Goal: Transaction & Acquisition: Purchase product/service

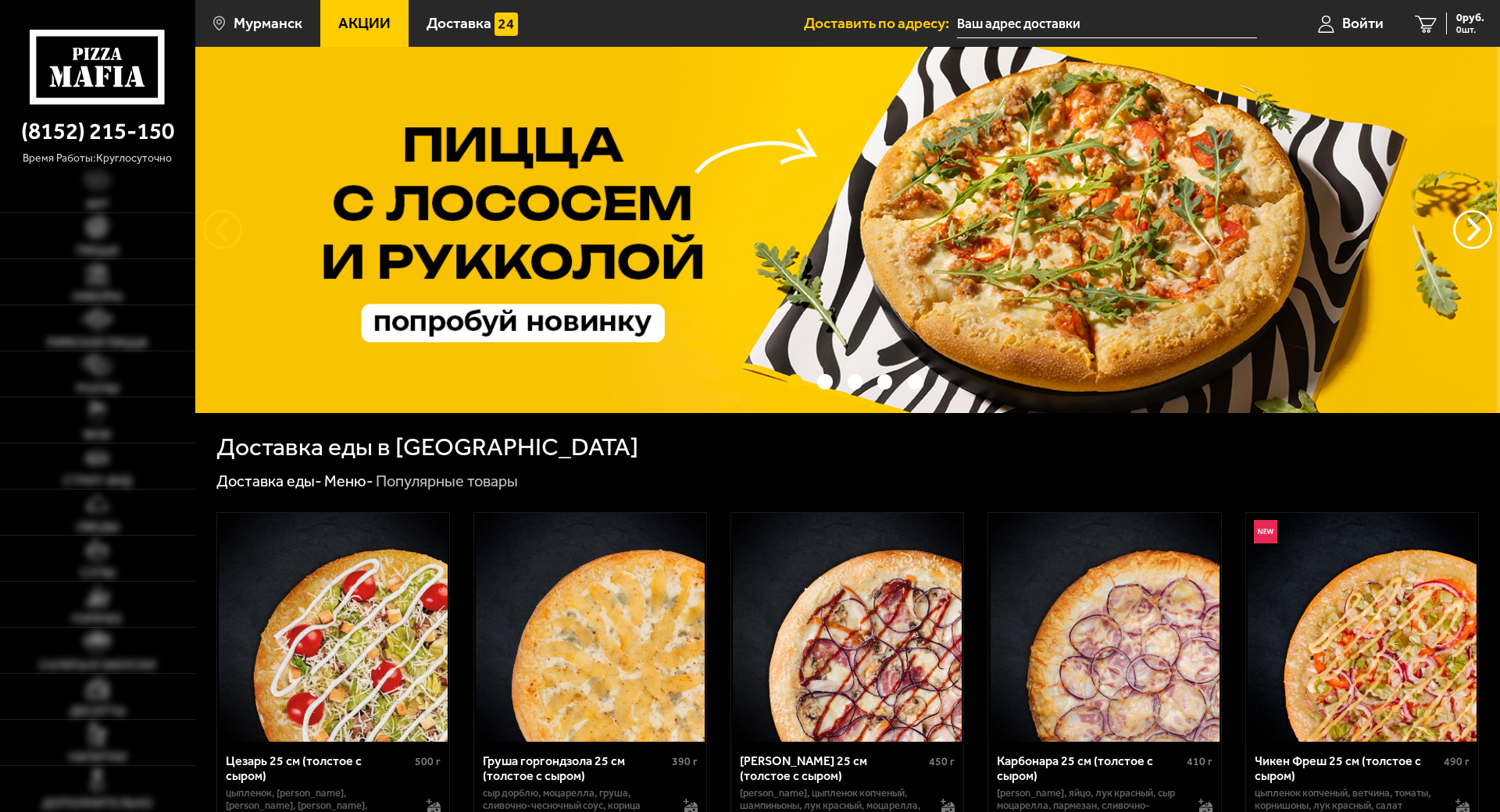
type input "[STREET_ADDRESS][PERSON_NAME]"
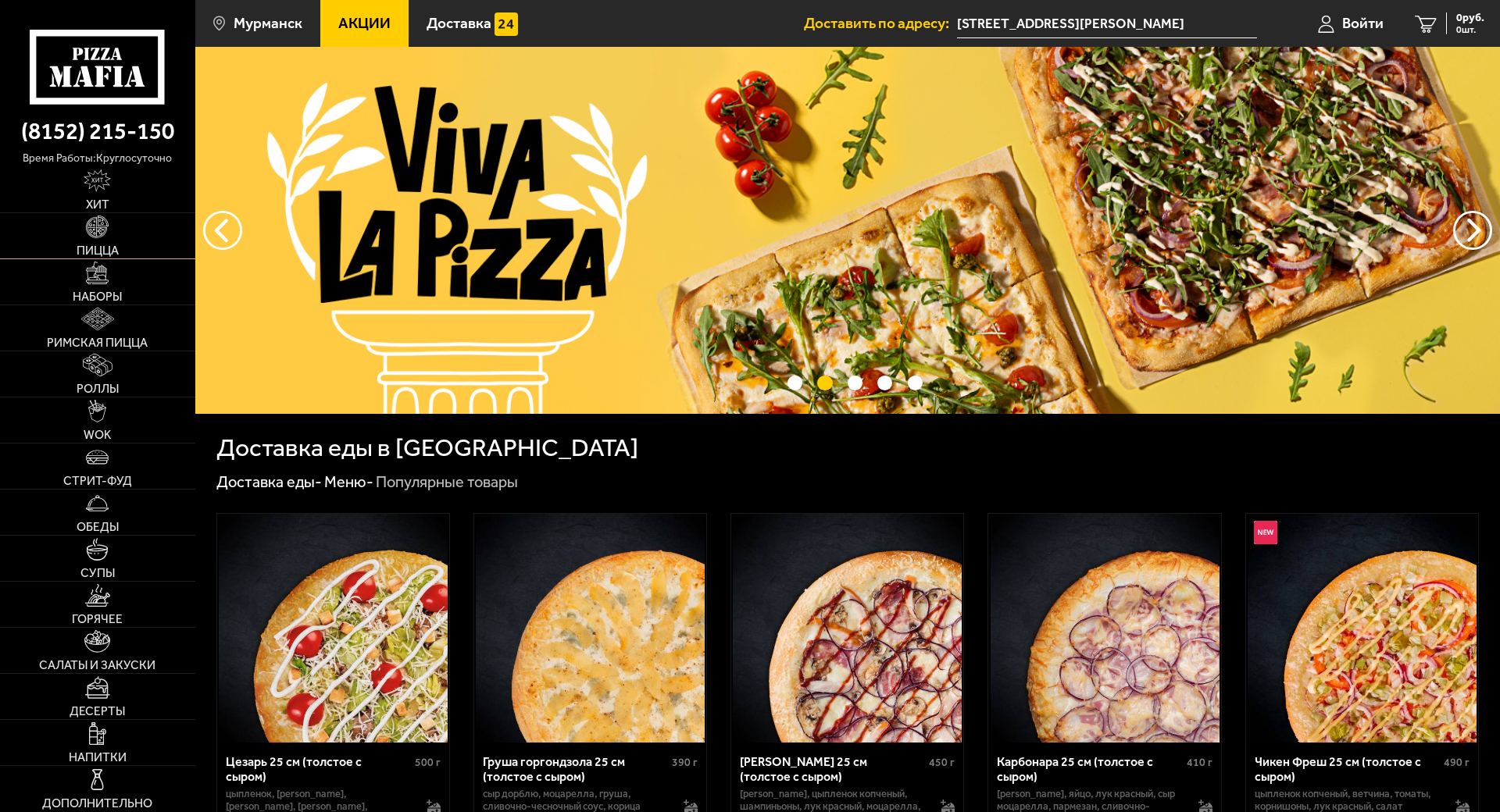
click at [92, 229] on img at bounding box center [97, 227] width 22 height 22
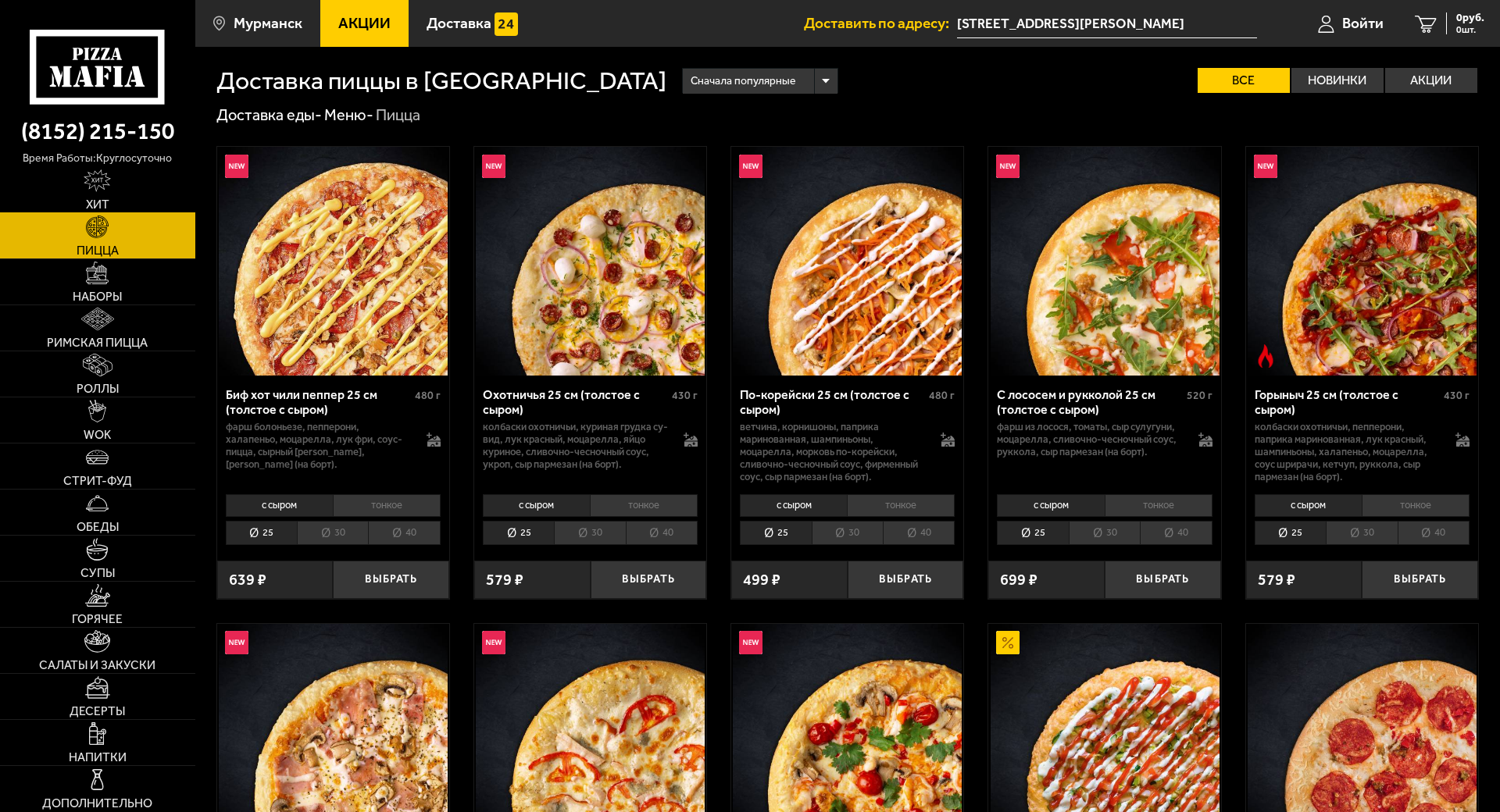
click at [99, 184] on img at bounding box center [97, 180] width 27 height 22
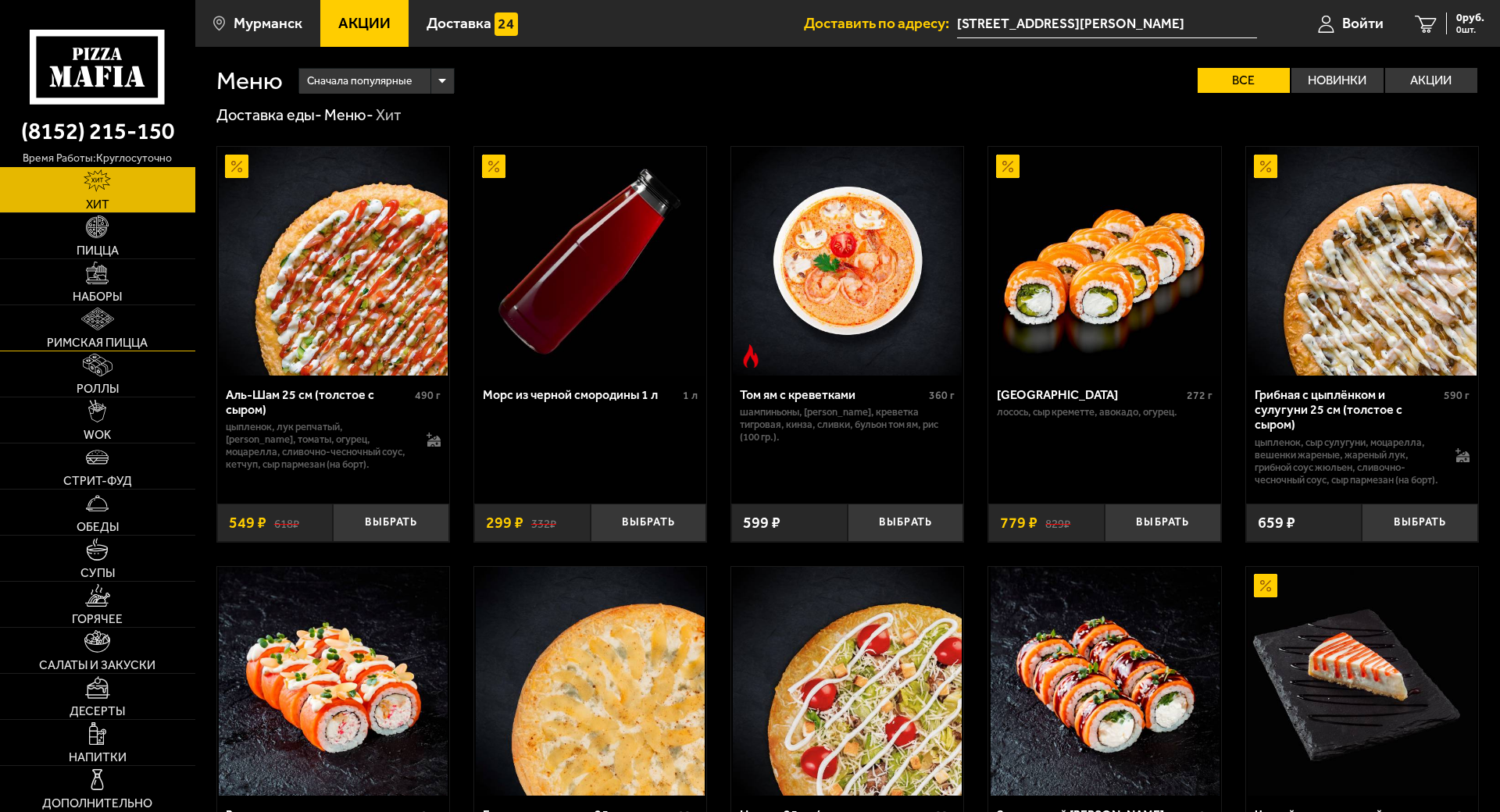
click at [124, 309] on link "Римская пицца" at bounding box center [97, 328] width 195 height 45
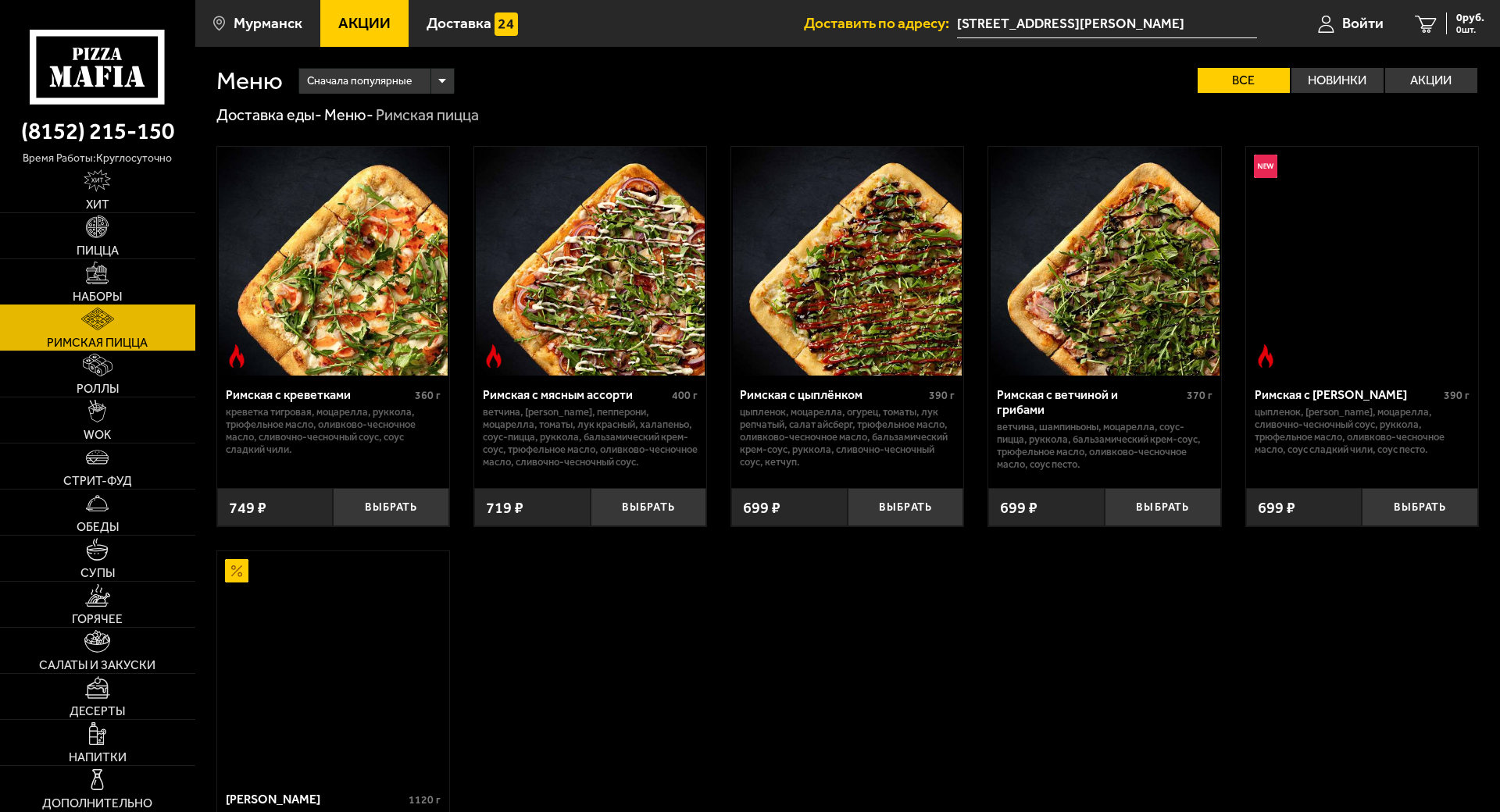
click at [107, 275] on link "Наборы" at bounding box center [97, 282] width 195 height 45
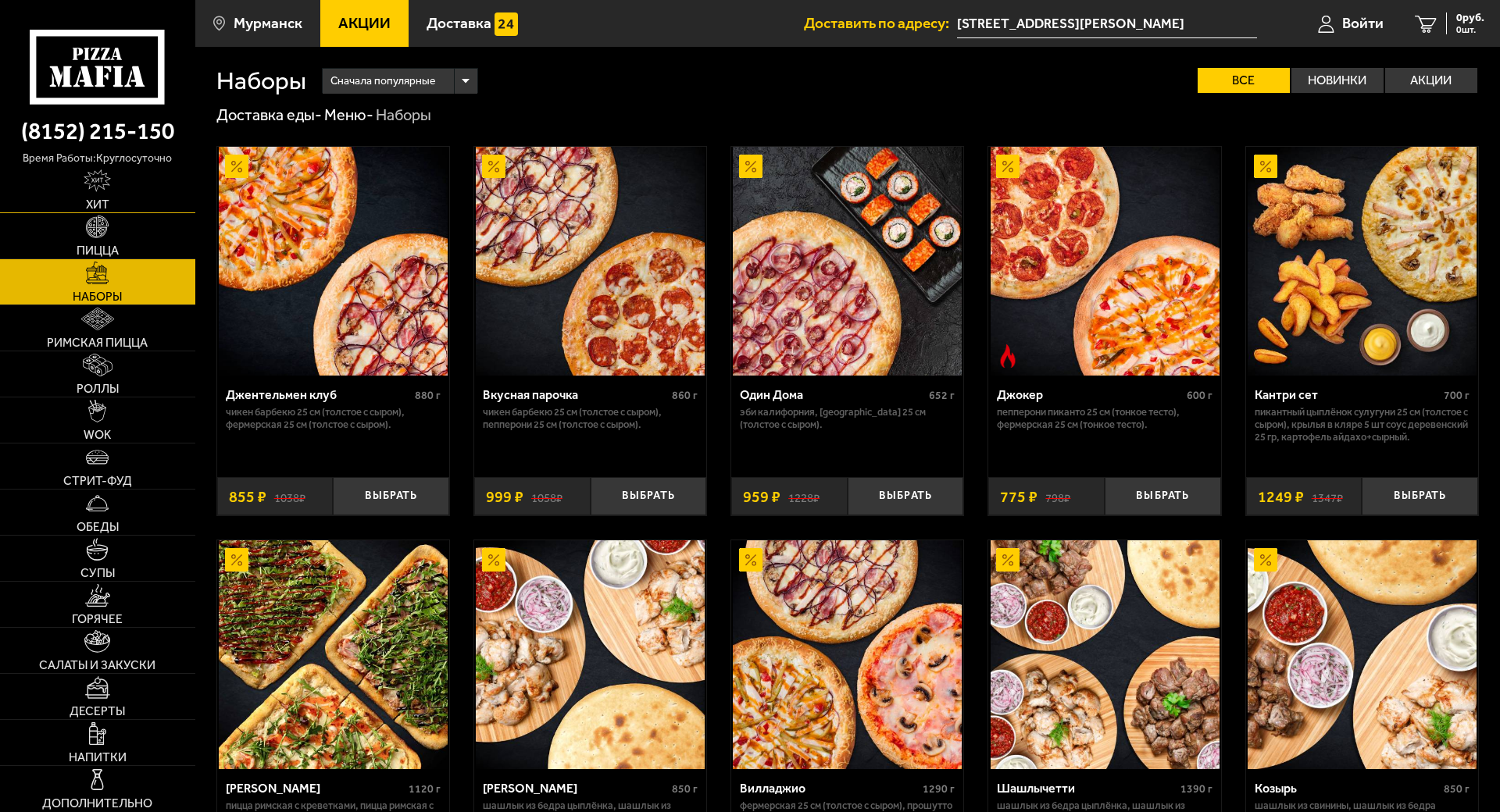
click at [118, 178] on link "Хит" at bounding box center [97, 190] width 195 height 45
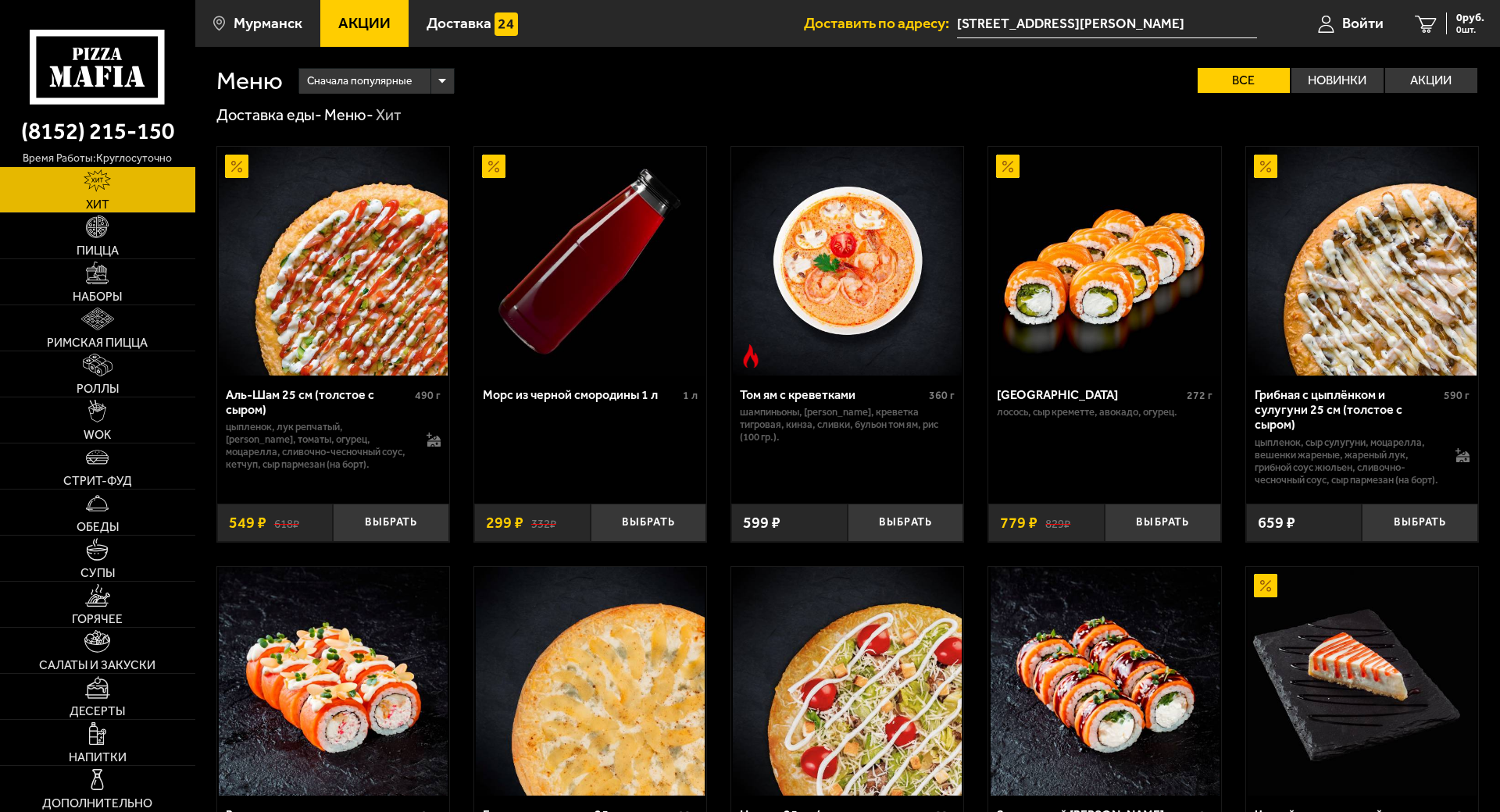
click at [373, 27] on span "Акции" at bounding box center [364, 22] width 52 height 15
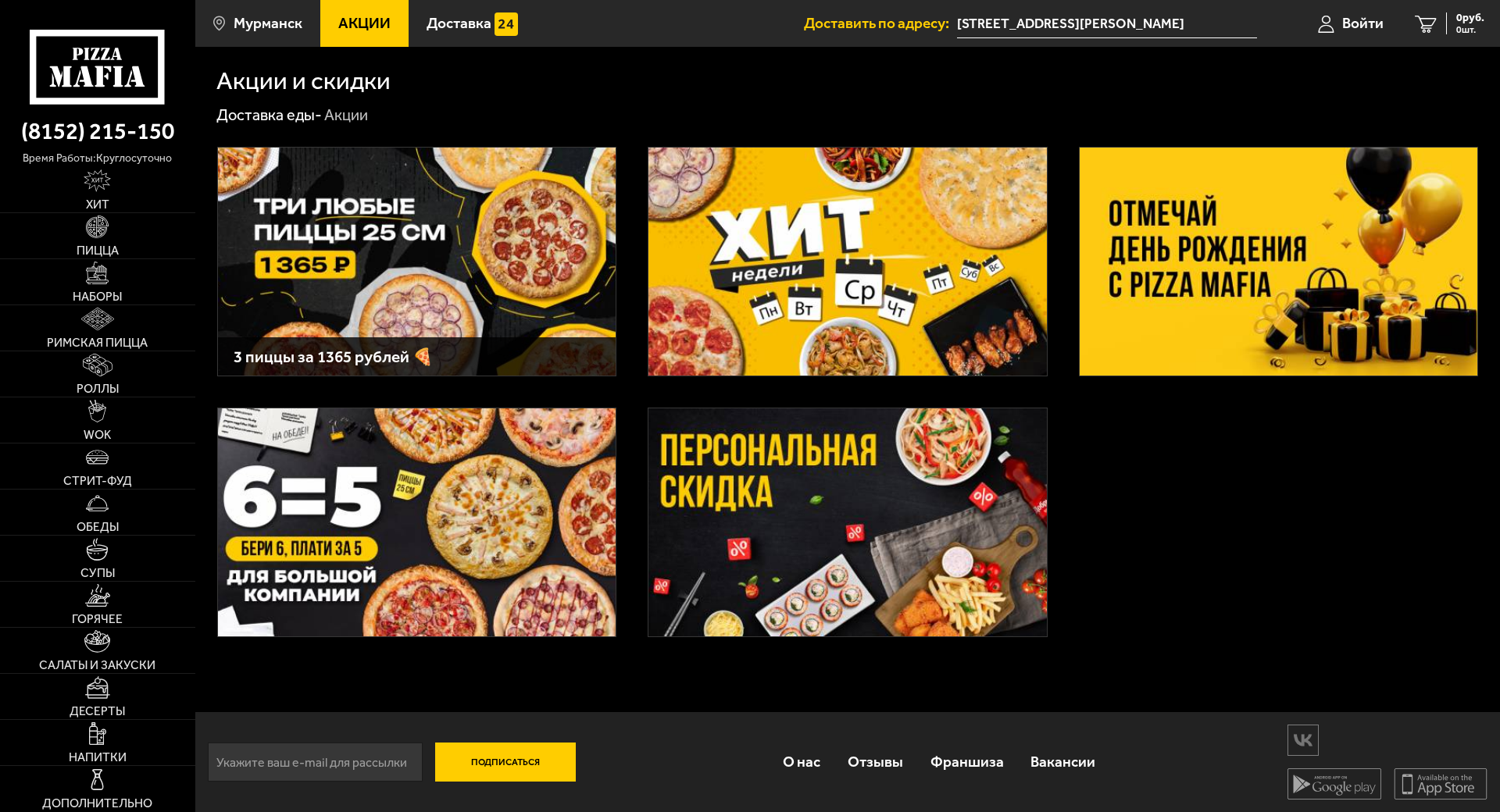
click at [412, 222] on img at bounding box center [416, 262] width 398 height 228
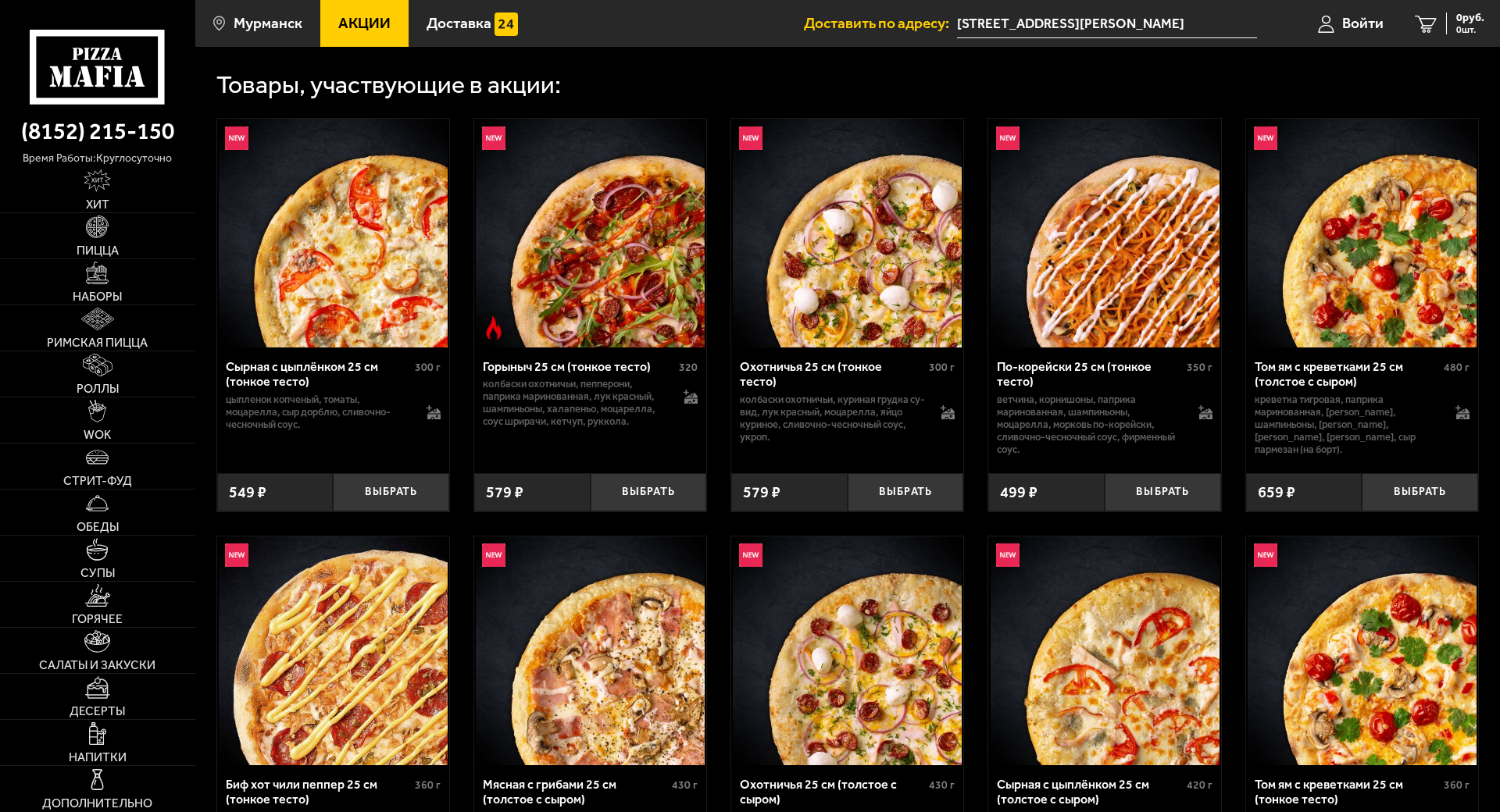
scroll to position [469, 0]
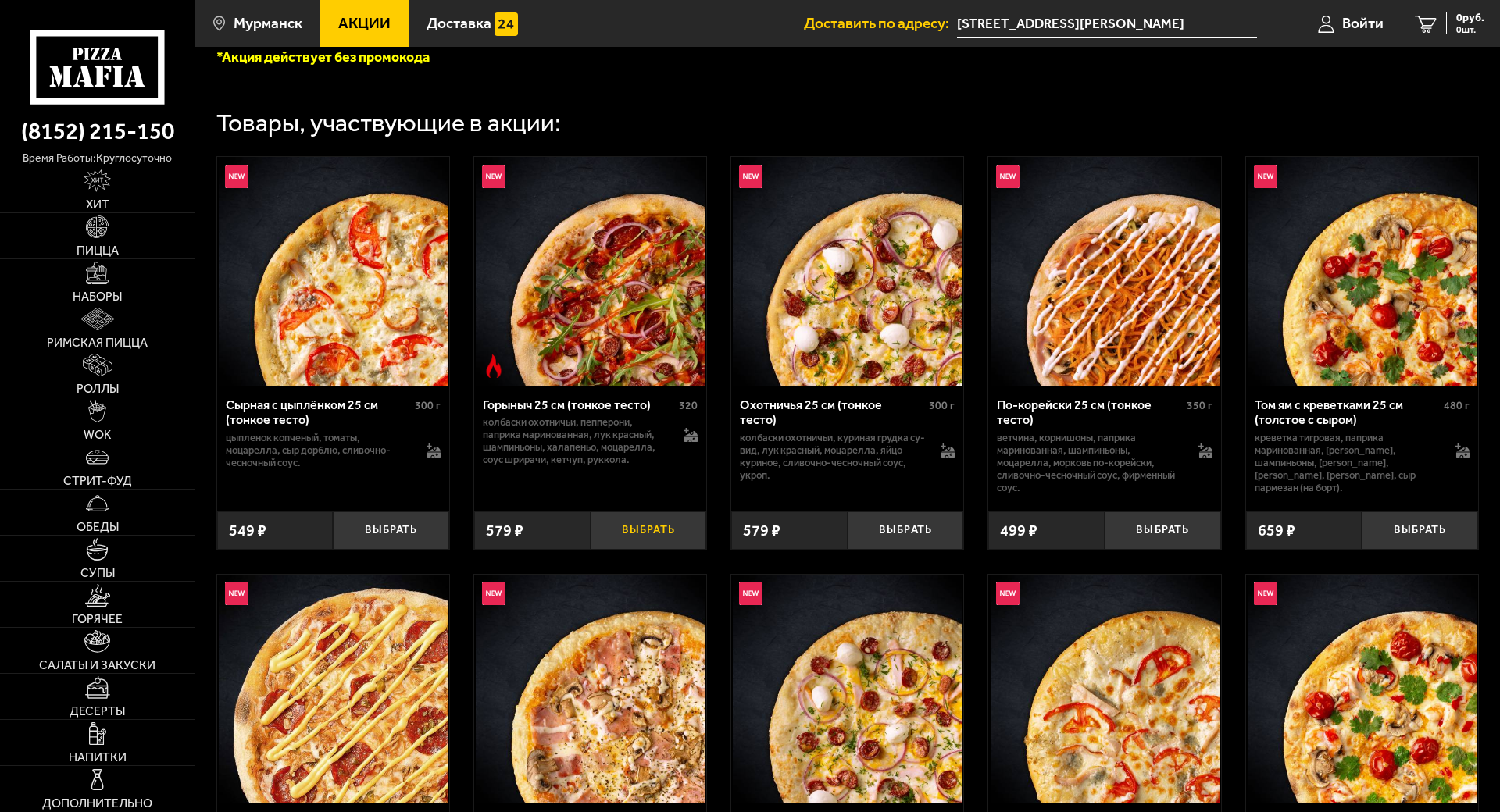
click at [646, 527] on button "Выбрать" at bounding box center [649, 530] width 117 height 39
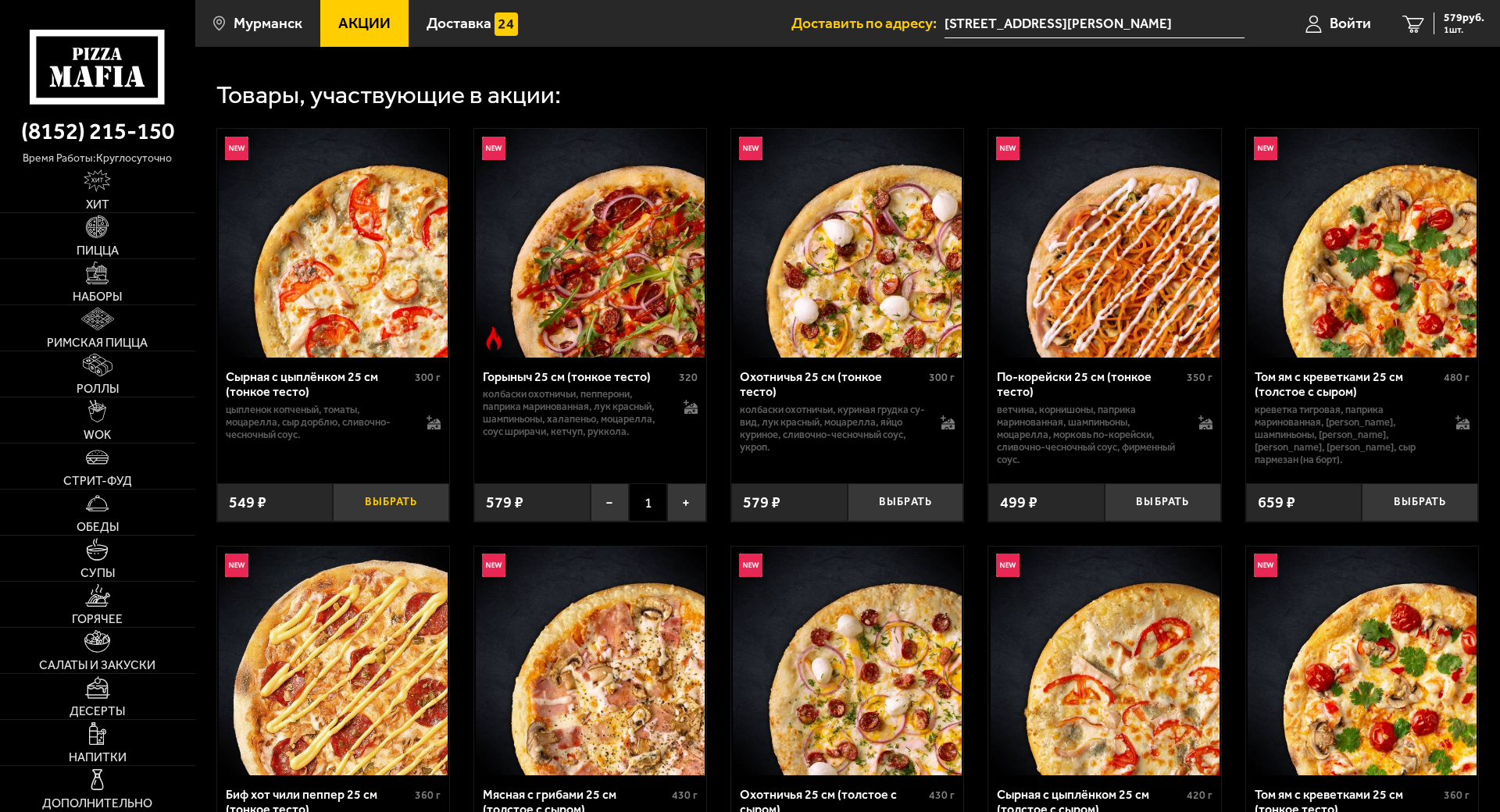
scroll to position [547, 0]
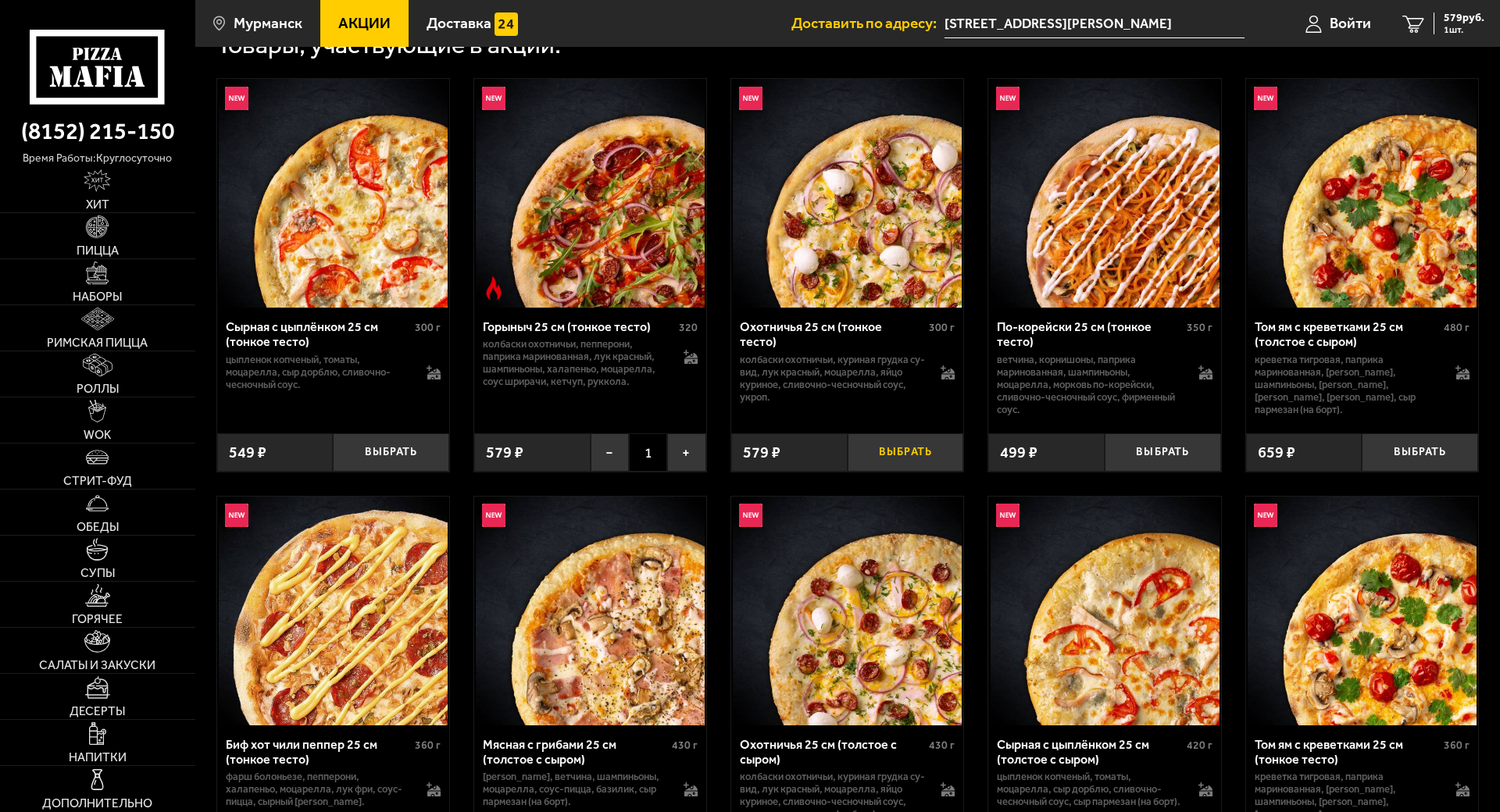
click at [907, 461] on button "Выбрать" at bounding box center [906, 452] width 117 height 39
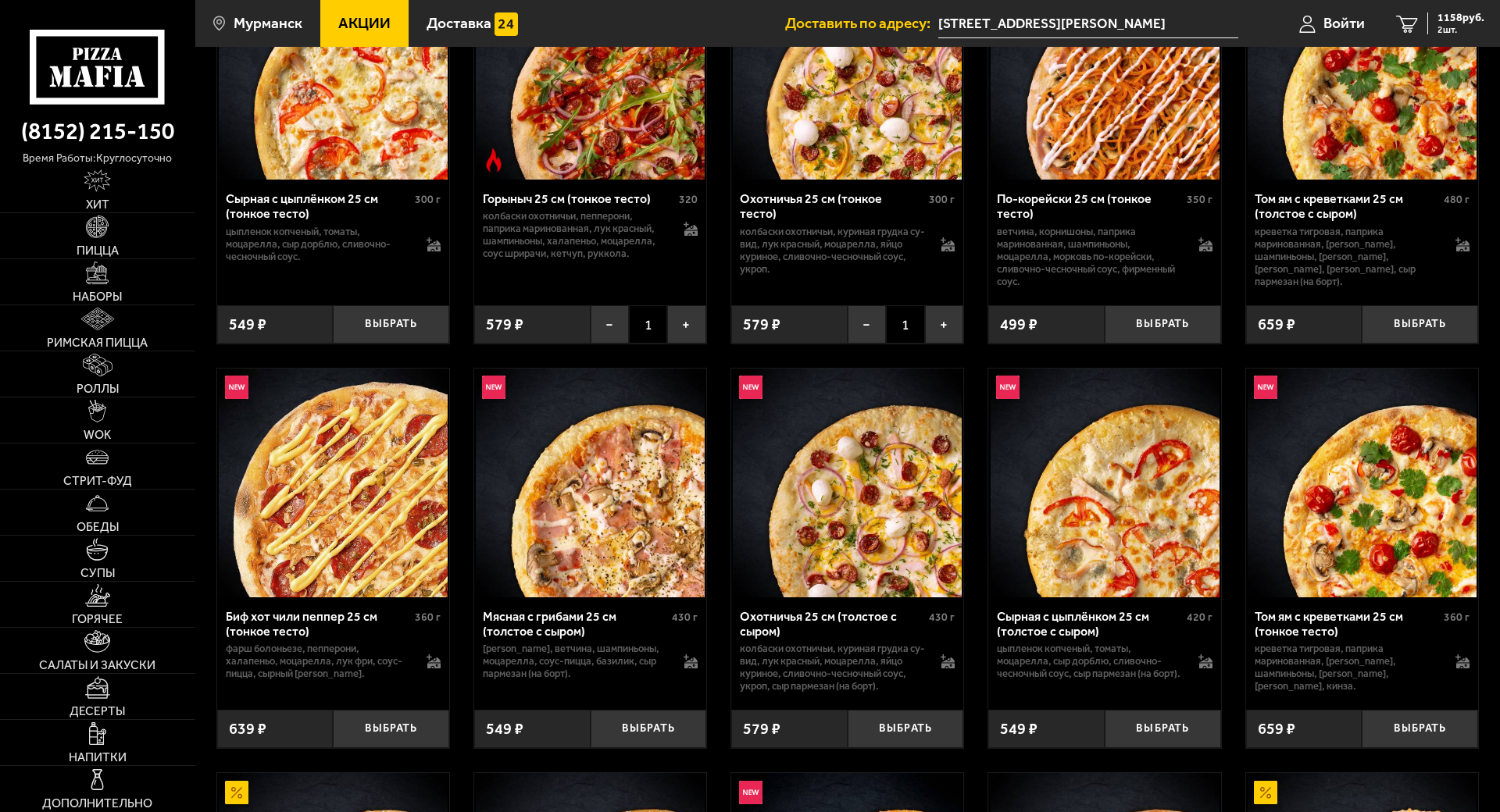
scroll to position [703, 0]
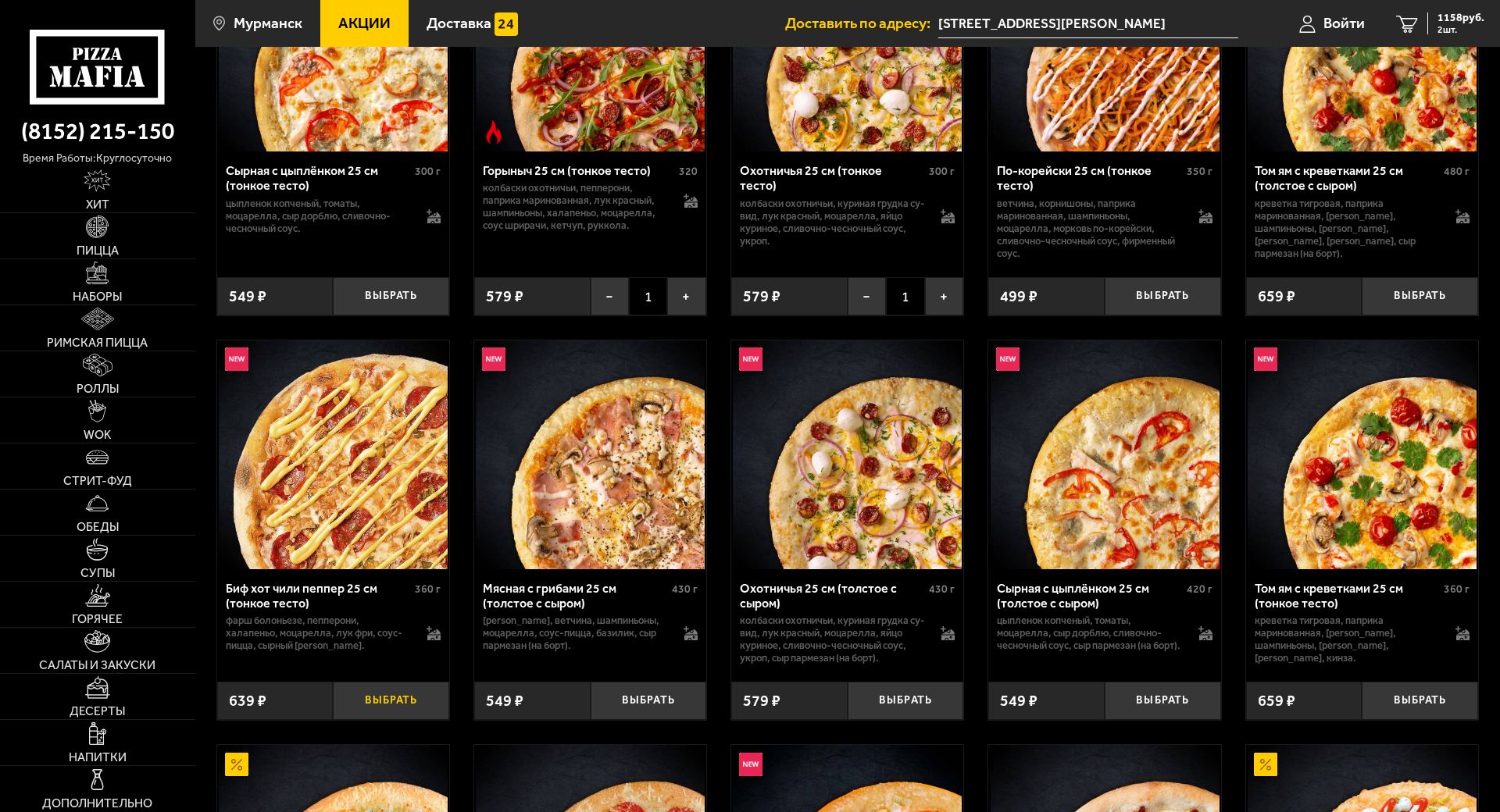
click at [386, 709] on button "Выбрать" at bounding box center [392, 700] width 117 height 39
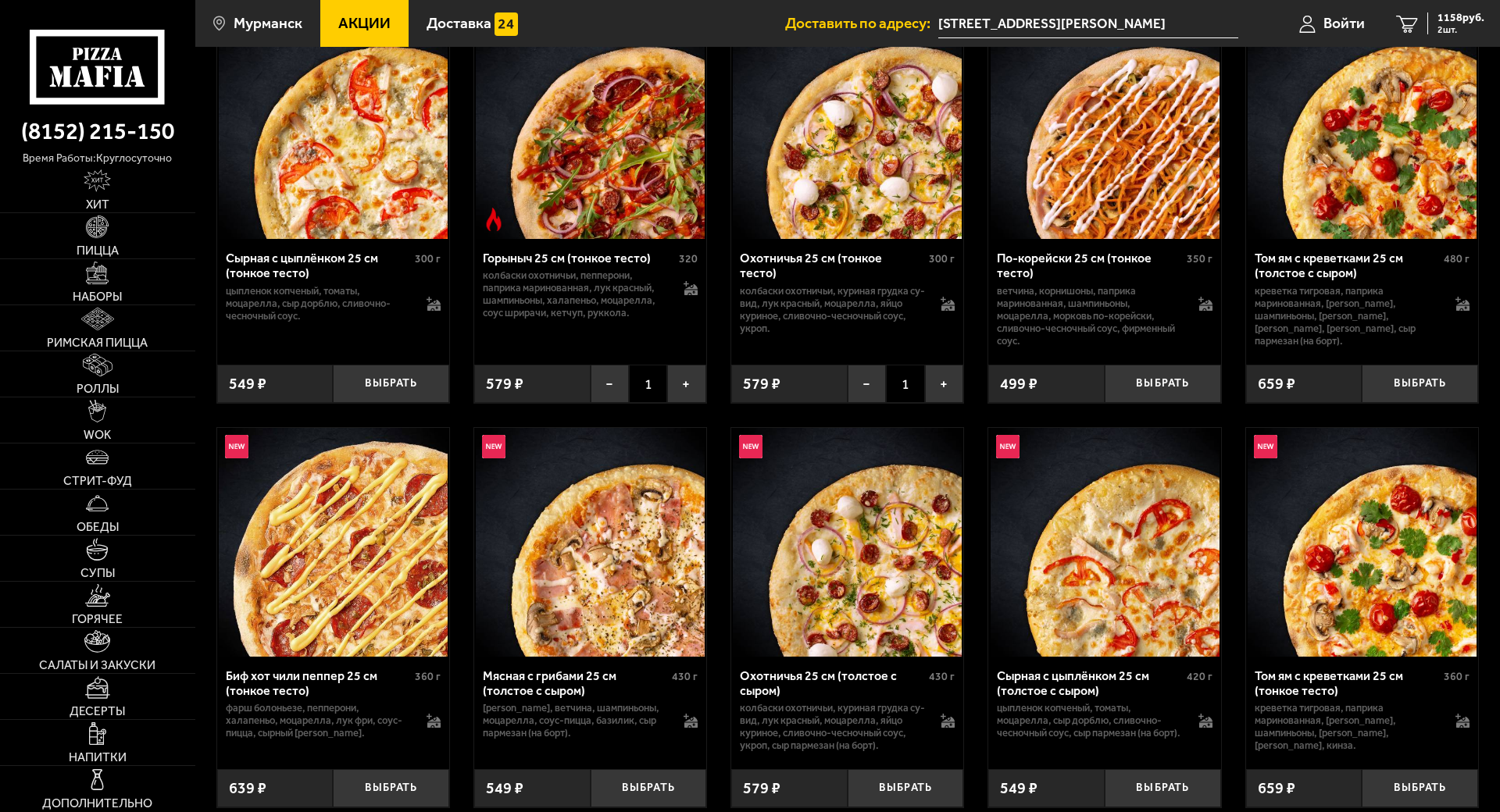
scroll to position [469, 0]
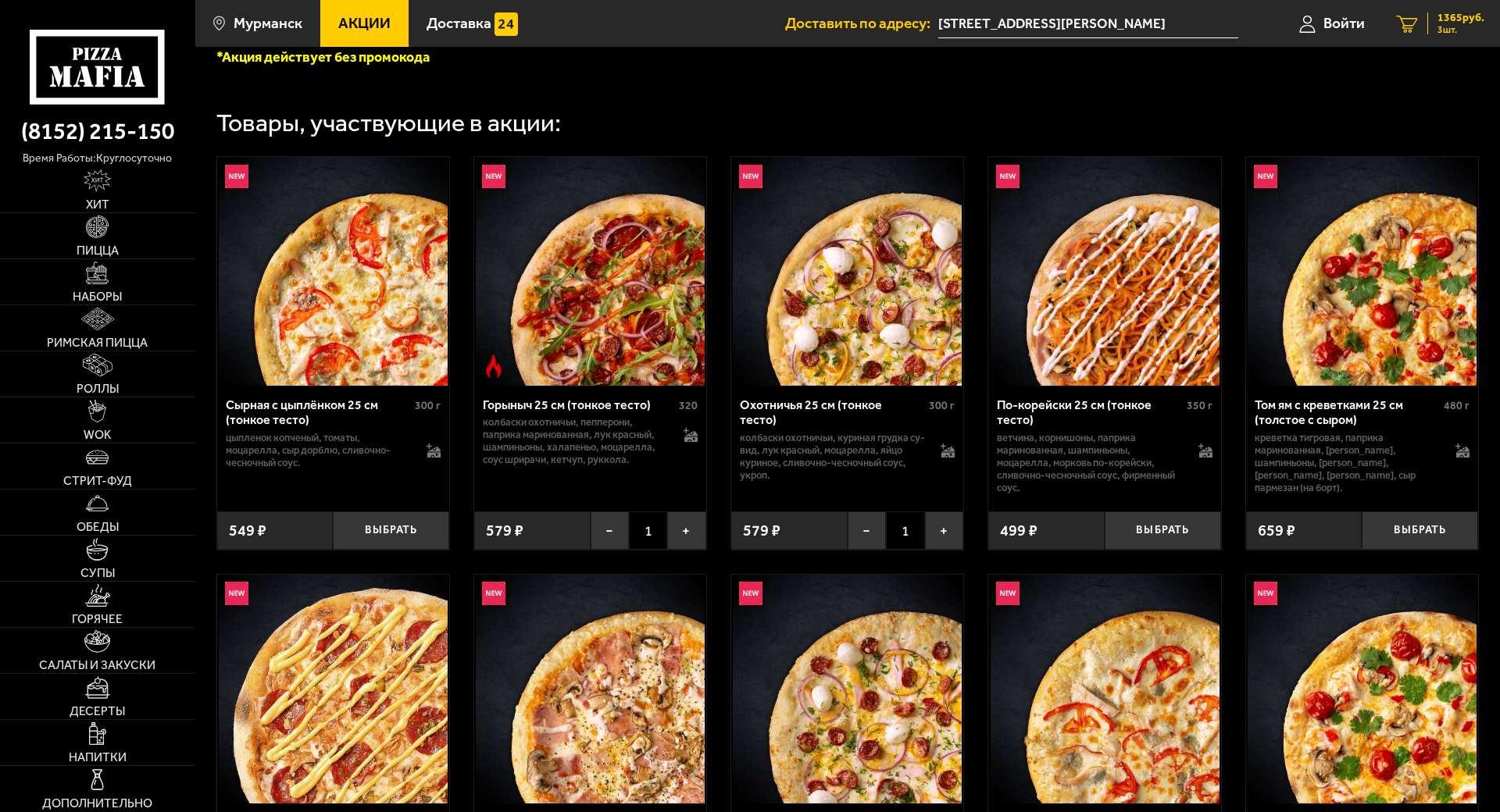
click at [1460, 18] on span "1365 руб." at bounding box center [1461, 18] width 47 height 11
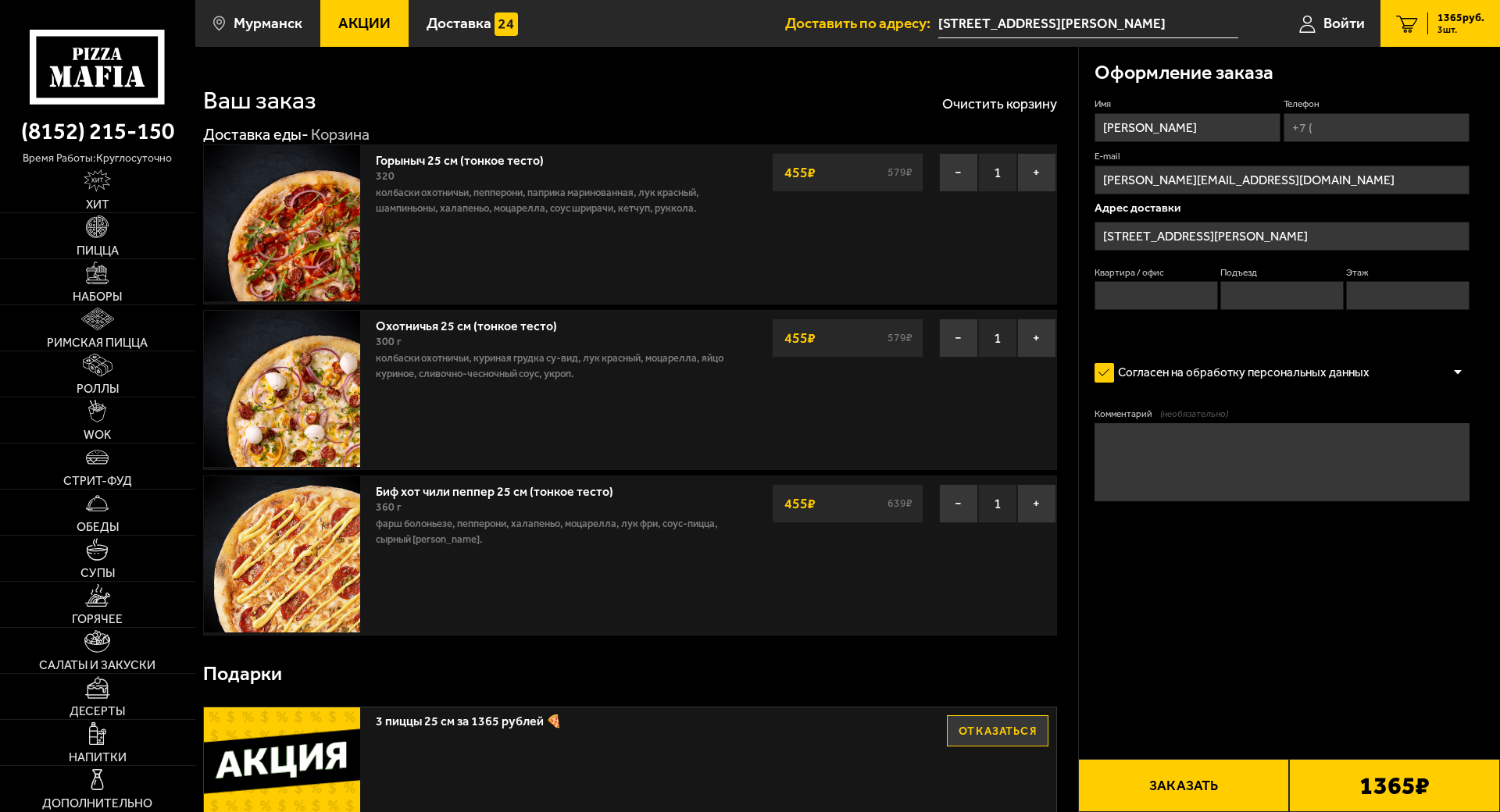
click at [1284, 236] on input "[STREET_ADDRESS][PERSON_NAME]" at bounding box center [1282, 236] width 375 height 29
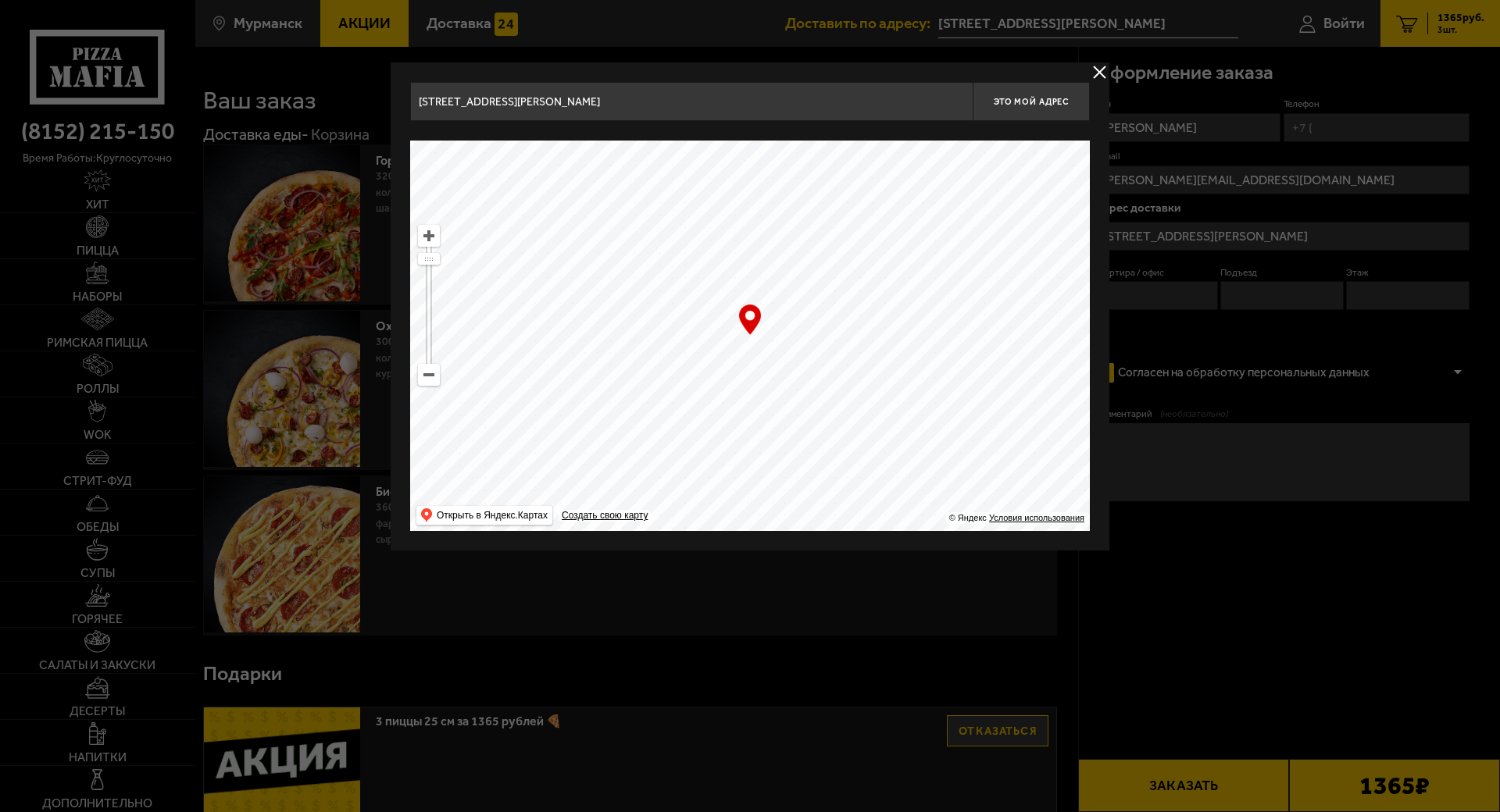
click at [1098, 71] on button "delivery type" at bounding box center [1099, 72] width 20 height 20
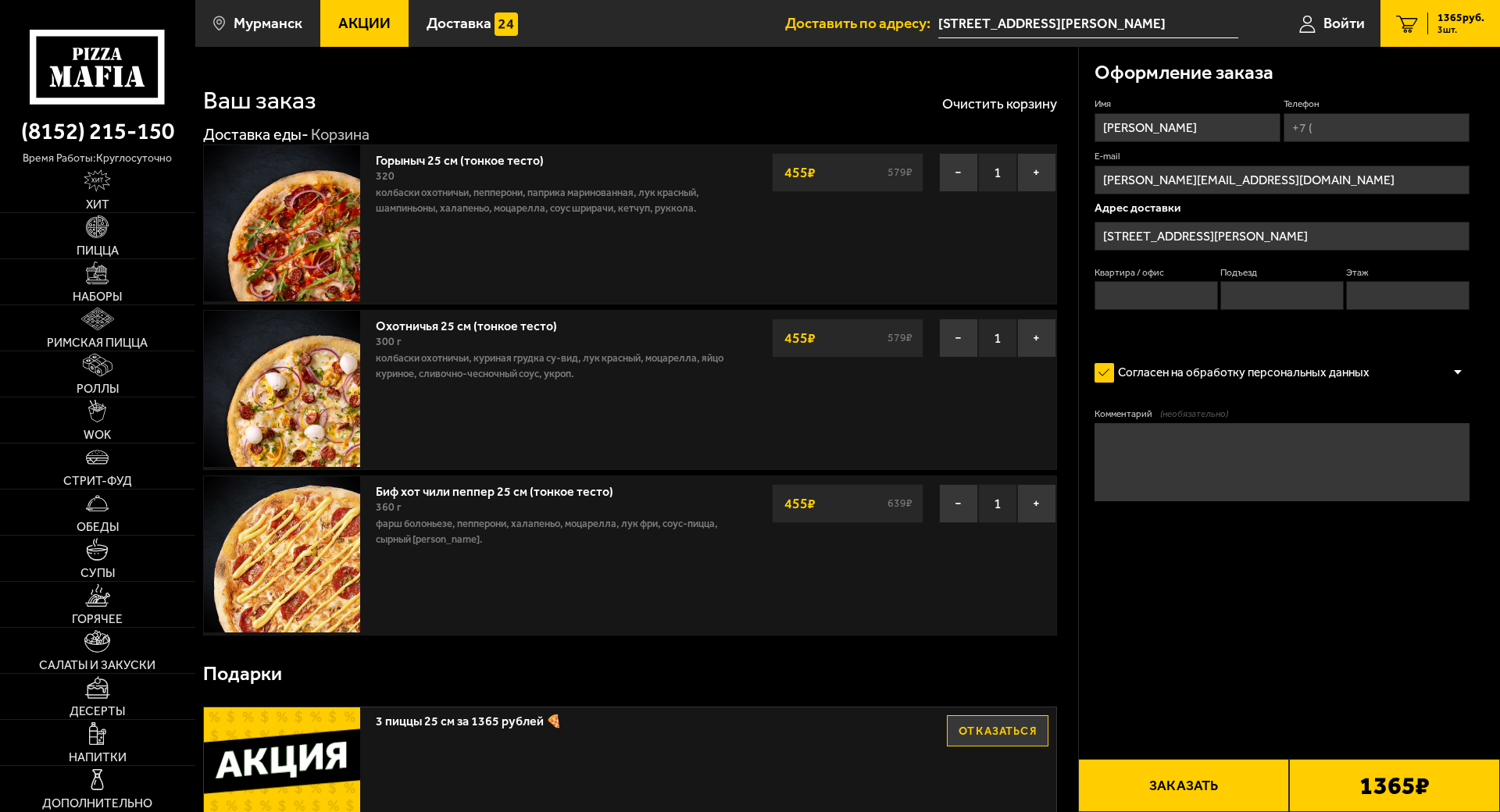
click at [1149, 299] on input "Квартира / офис" at bounding box center [1157, 296] width 124 height 29
type input "49"
click at [1237, 294] on input "Подъезд" at bounding box center [1282, 296] width 124 height 29
type input "2"
click at [1382, 294] on input "Этаж" at bounding box center [1408, 296] width 124 height 29
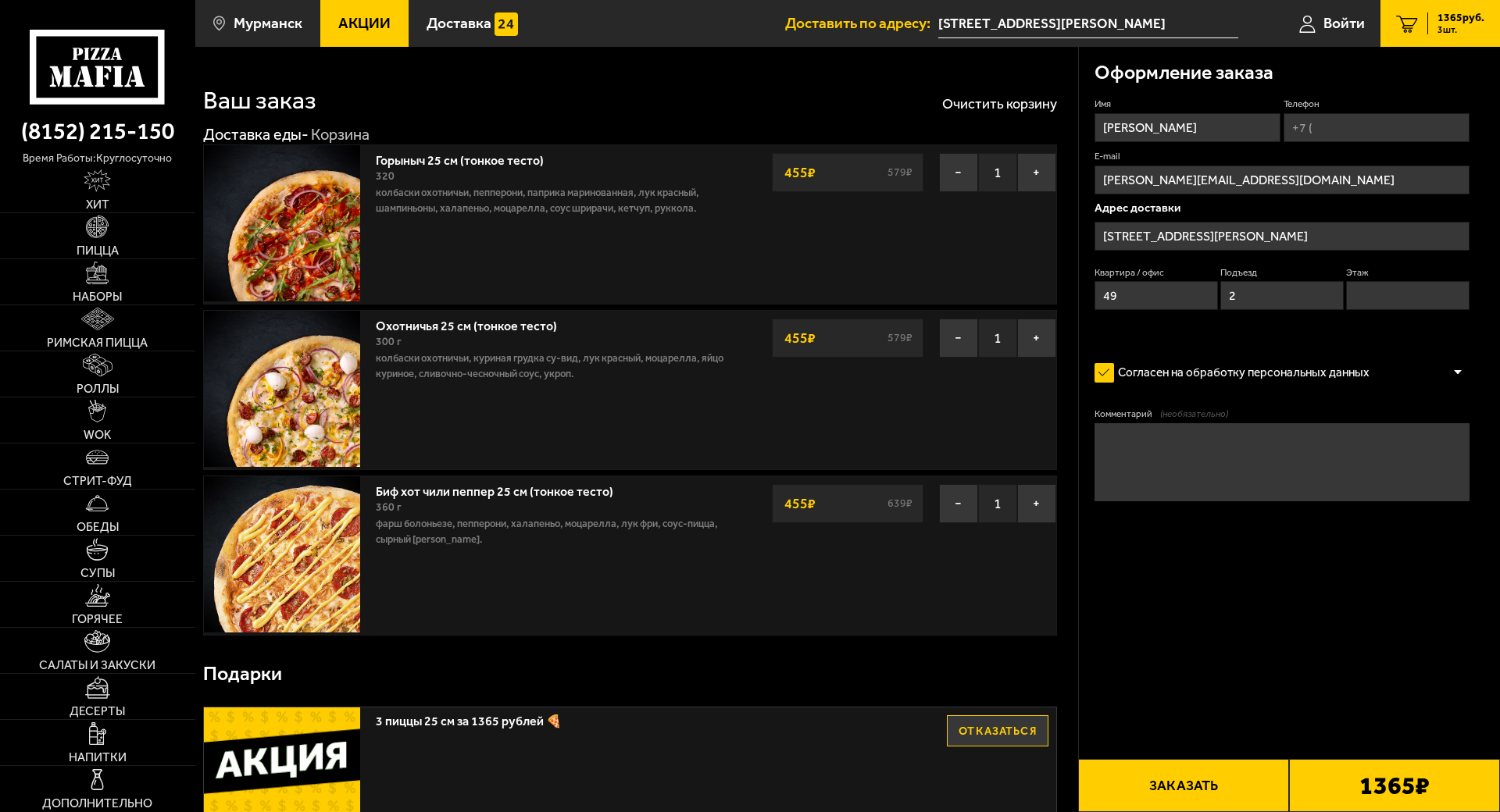
click at [1257, 459] on textarea "Комментарий (необязательно)" at bounding box center [1282, 462] width 375 height 78
click at [1400, 373] on div "Согласен на обработку персональных данных" at bounding box center [1282, 373] width 375 height 31
click at [1216, 743] on button "Заказать" at bounding box center [1184, 786] width 211 height 53
click at [1321, 120] on input "Телефон" at bounding box center [1376, 128] width 186 height 29
type input "[PHONE_NUMBER]"
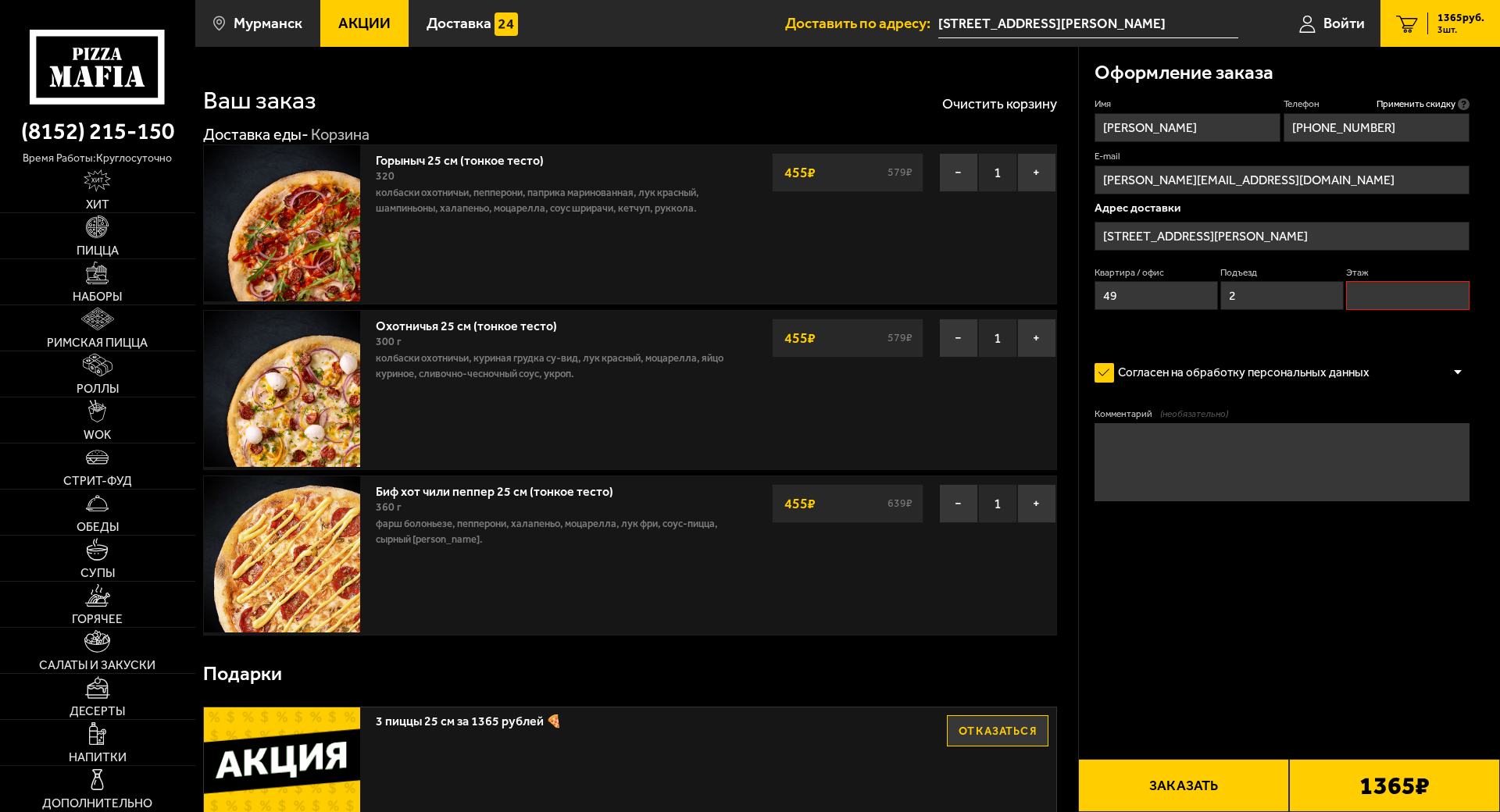
click at [1386, 306] on input "Этаж" at bounding box center [1408, 296] width 124 height 29
type input "4"
click at [1156, 743] on button "Заказать" at bounding box center [1184, 786] width 211 height 53
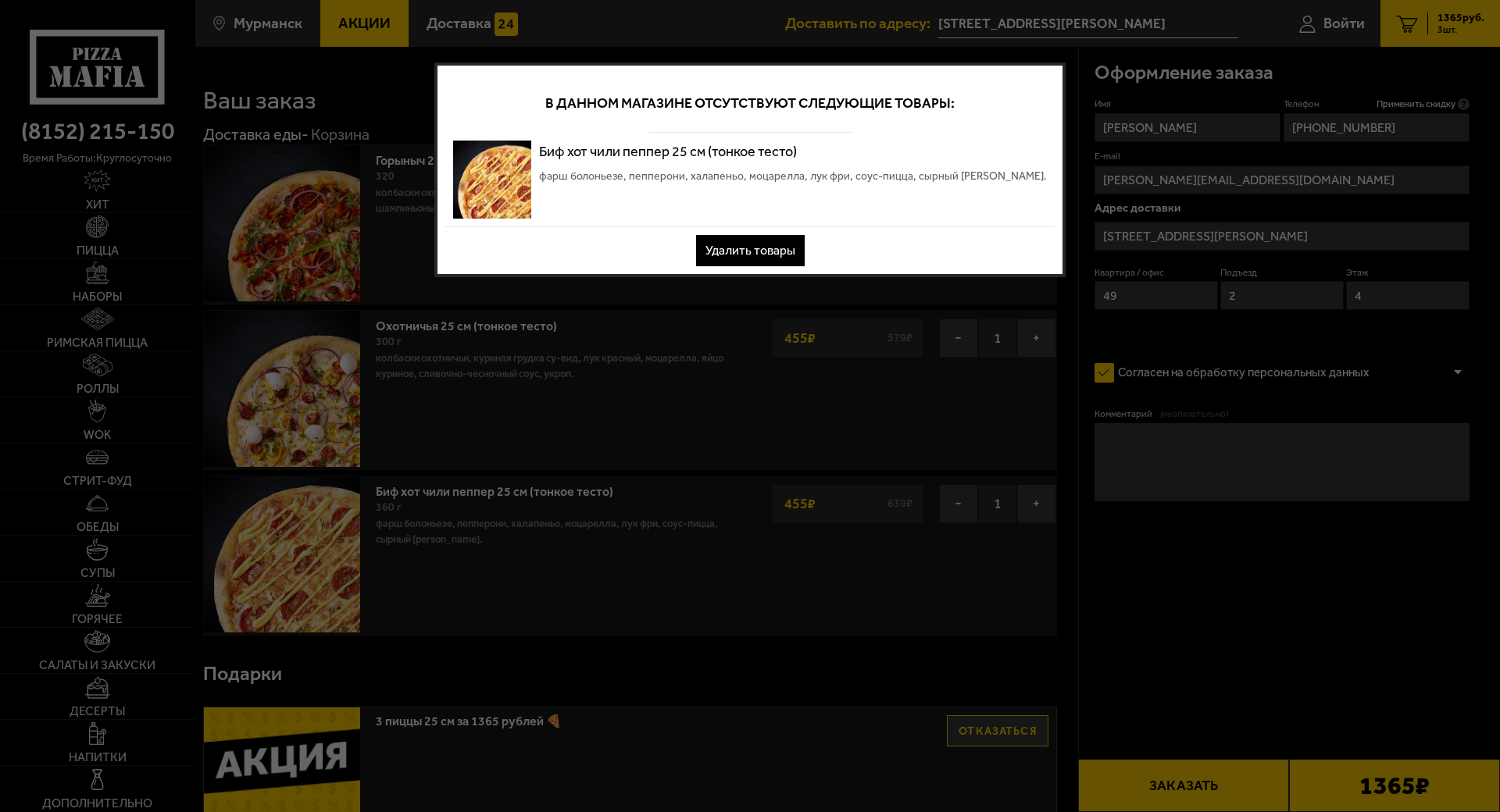
click at [787, 241] on button "Удалить товары" at bounding box center [750, 251] width 108 height 31
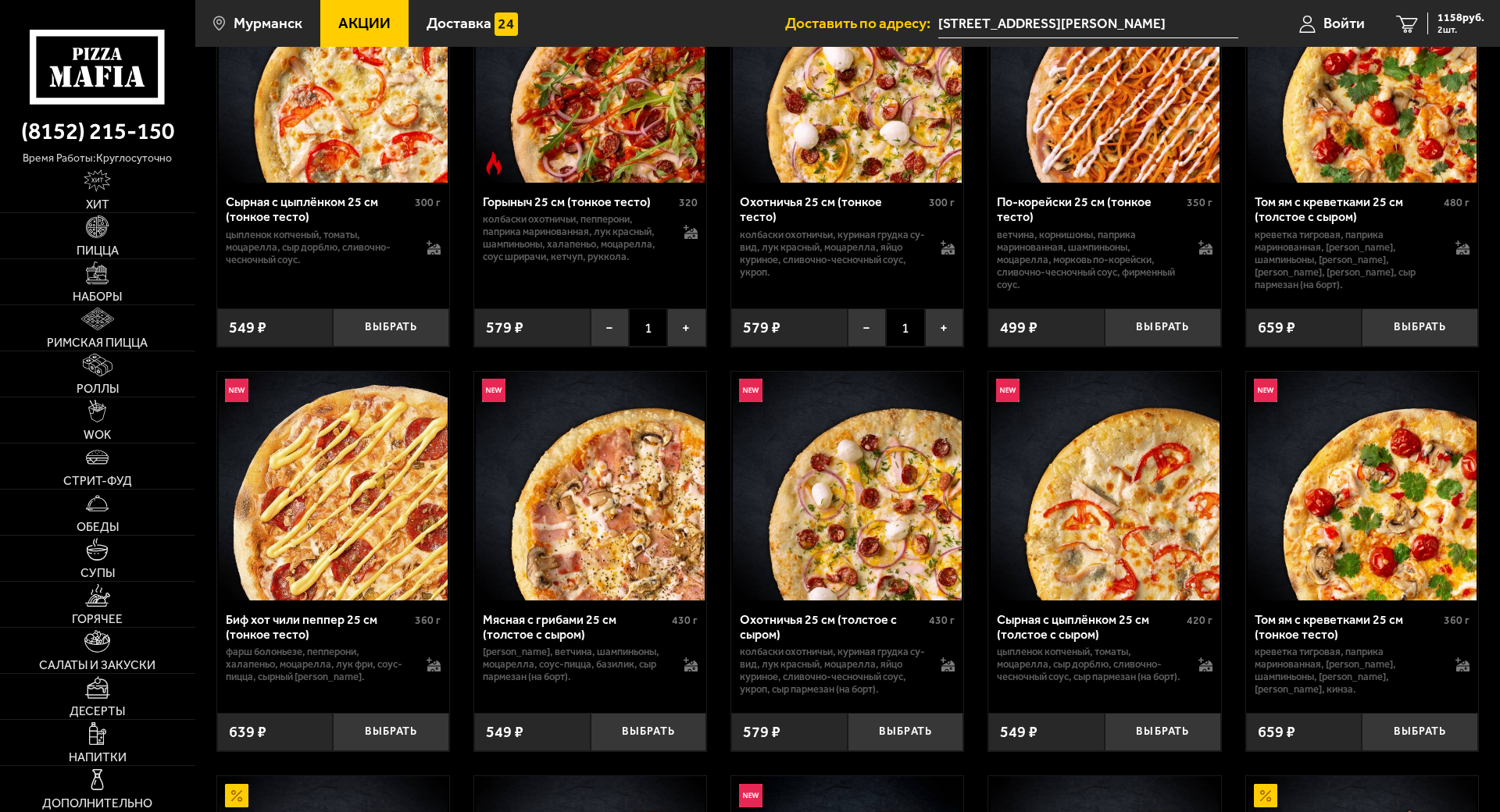
scroll to position [781, 0]
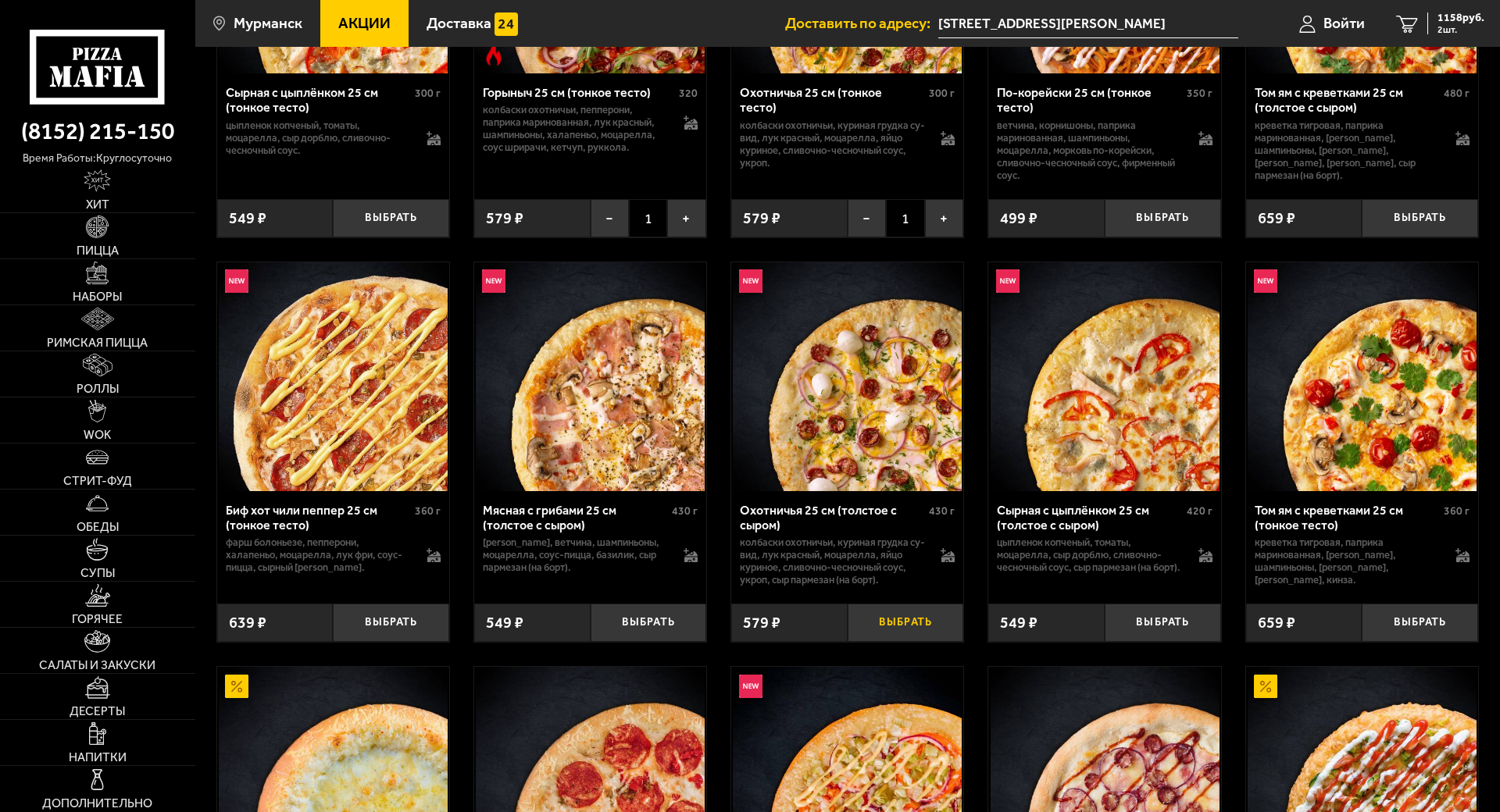
click at [900, 626] on button "Выбрать" at bounding box center [906, 622] width 117 height 39
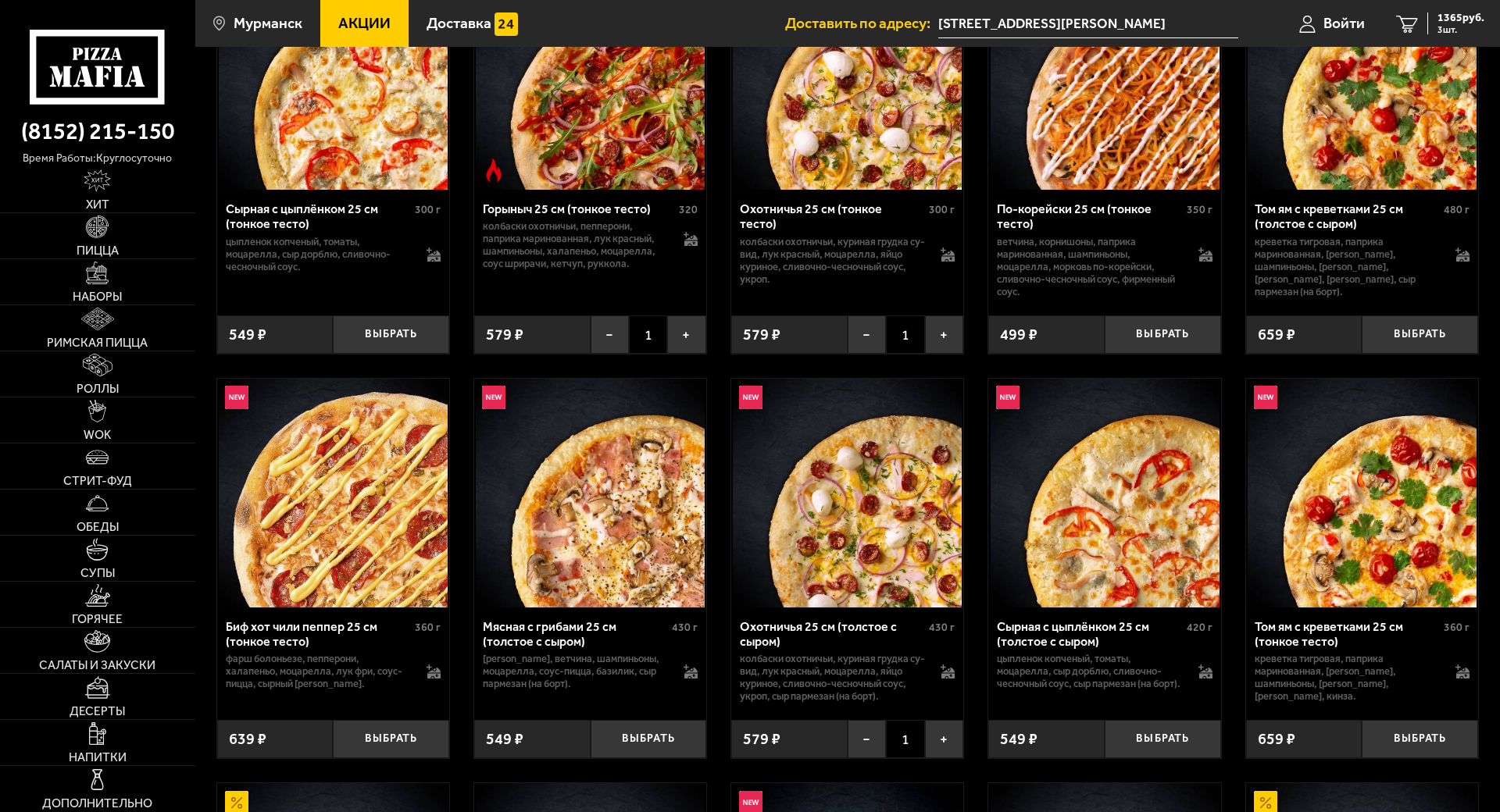
scroll to position [625, 0]
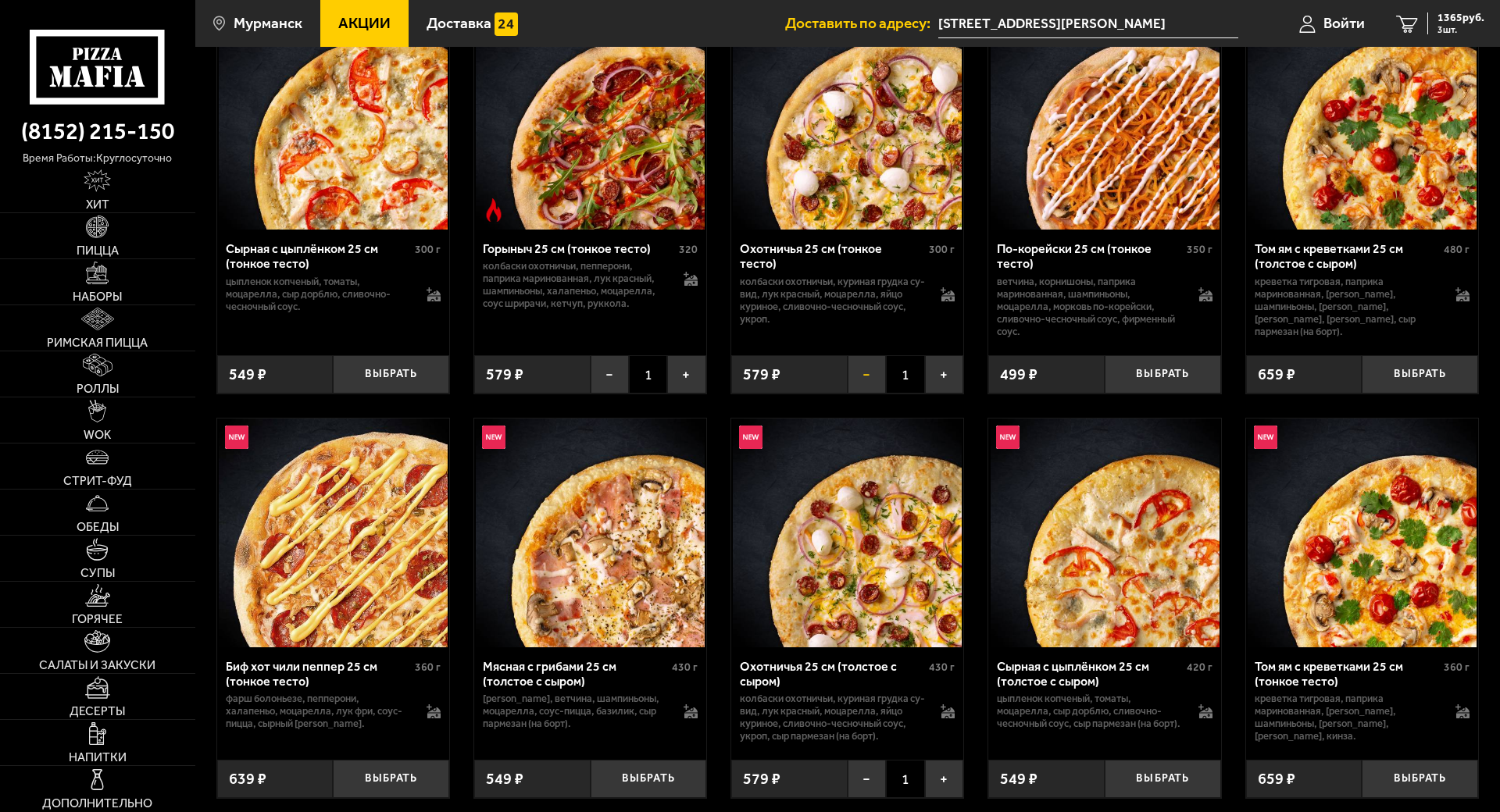
click at [863, 379] on button "−" at bounding box center [866, 374] width 39 height 39
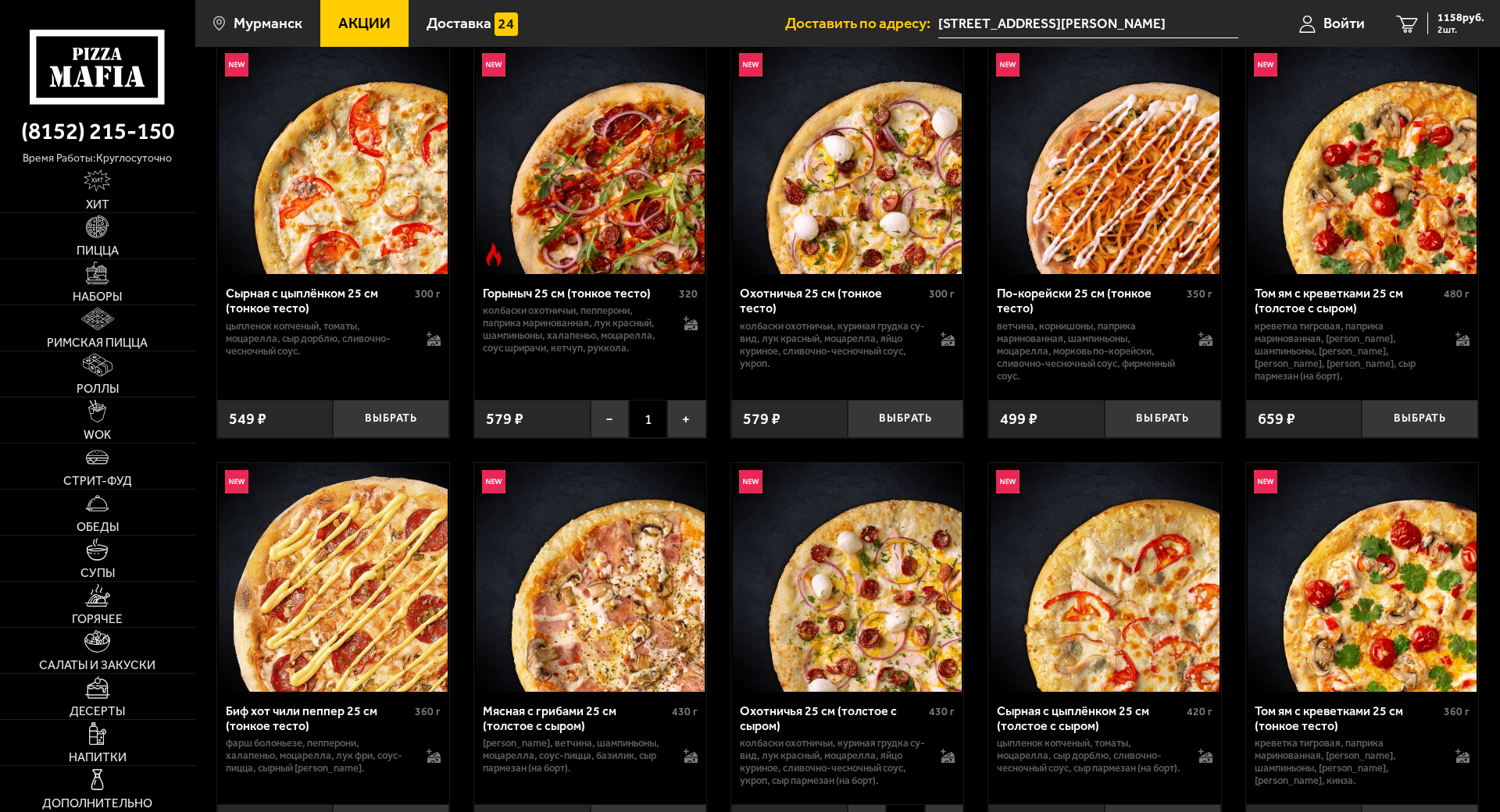
scroll to position [781, 0]
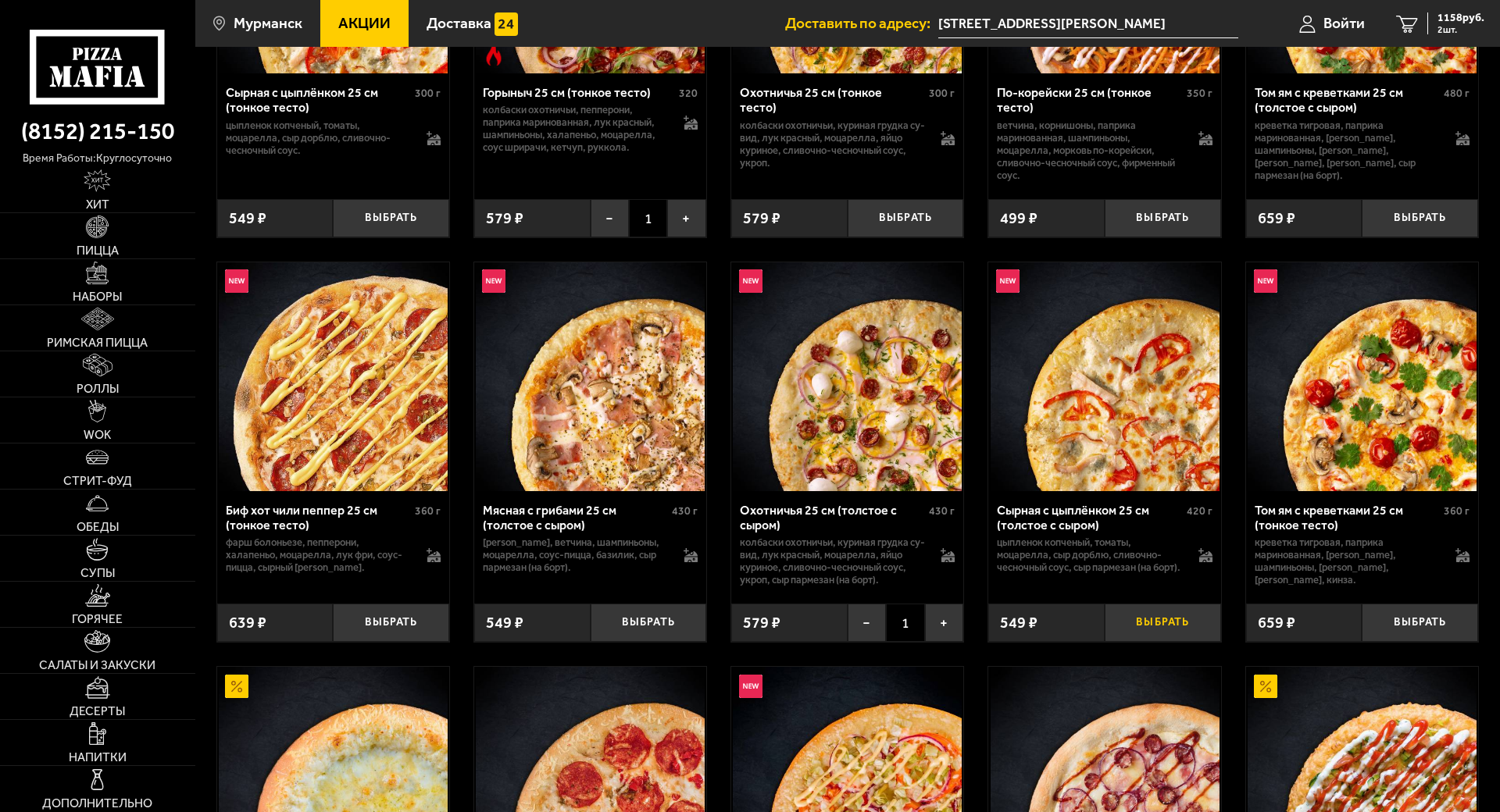
click at [1165, 629] on button "Выбрать" at bounding box center [1163, 622] width 117 height 39
click at [1444, 25] on span "3 шт." at bounding box center [1461, 29] width 47 height 9
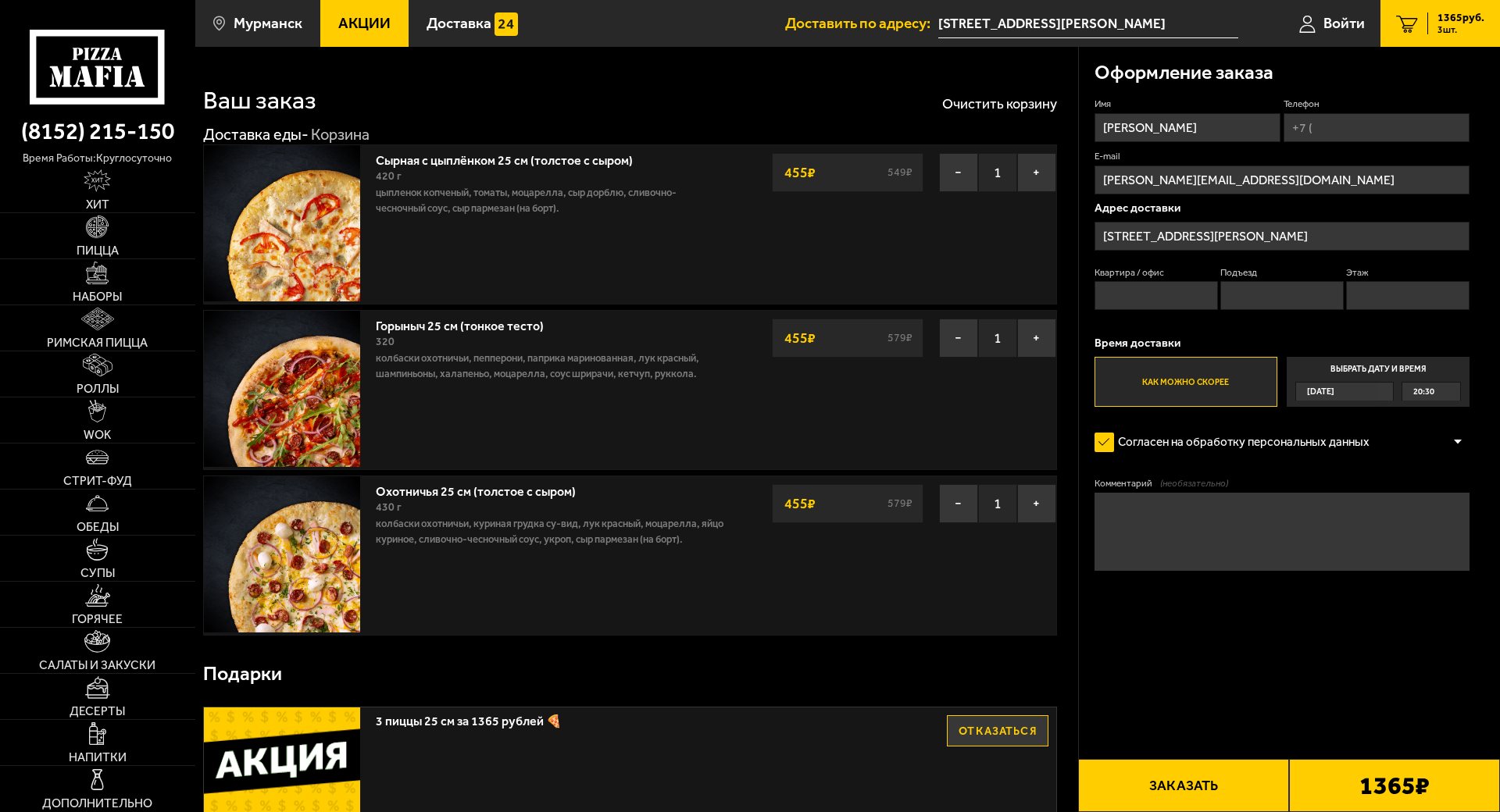
click at [1178, 297] on input "Квартира / офис" at bounding box center [1157, 296] width 124 height 29
type input "49"
click at [1237, 300] on input "Подъезд" at bounding box center [1282, 296] width 124 height 29
type input "2"
drag, startPoint x: 1393, startPoint y: 305, endPoint x: 1388, endPoint y: 311, distance: 7.8
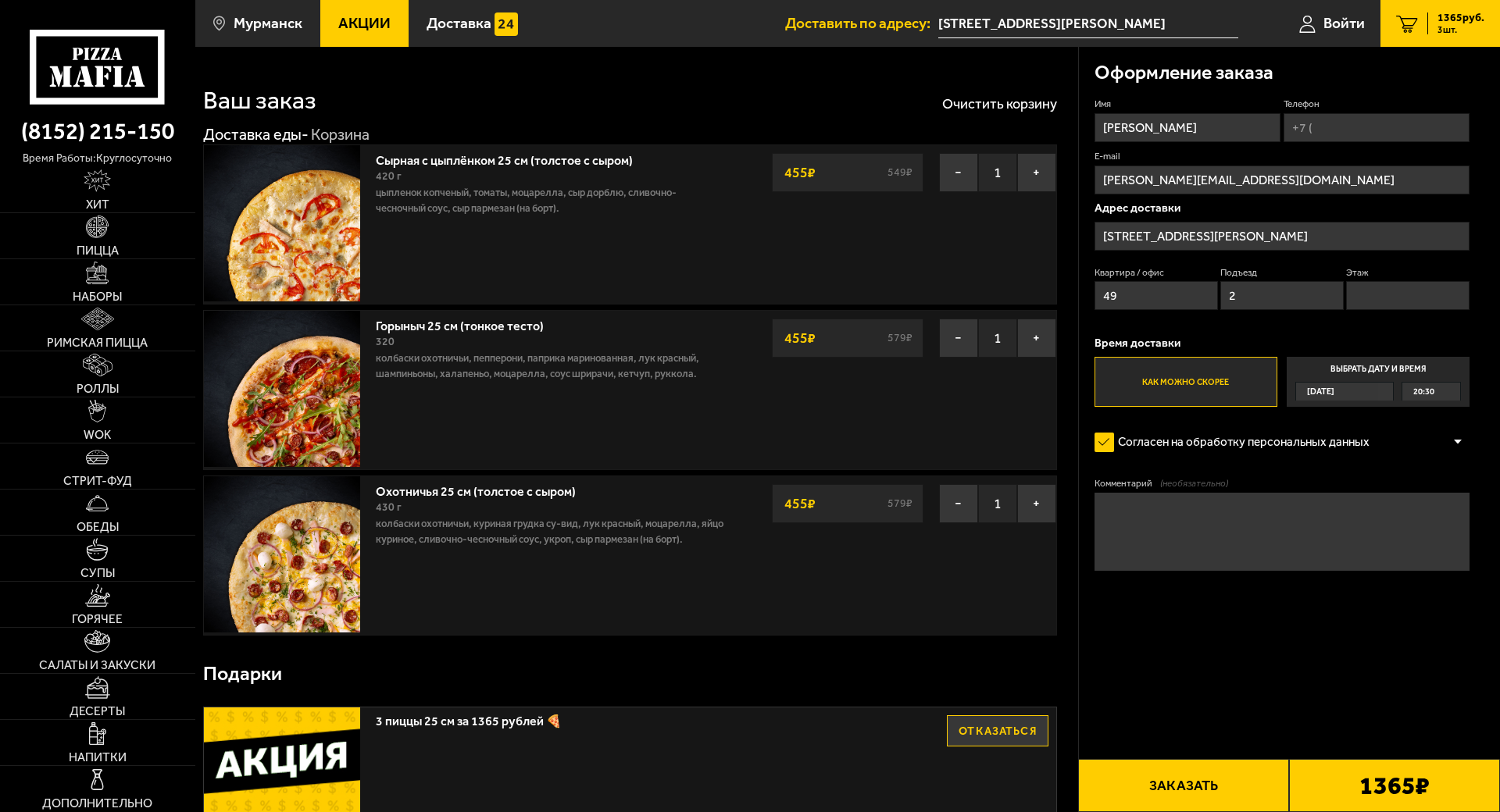
click at [1393, 305] on input "Этаж" at bounding box center [1408, 296] width 124 height 29
click at [1348, 134] on input "Телефон" at bounding box center [1376, 128] width 186 height 29
type input "[PHONE_NUMBER]"
click at [1386, 299] on input "Этаж" at bounding box center [1408, 296] width 124 height 29
type input "4"
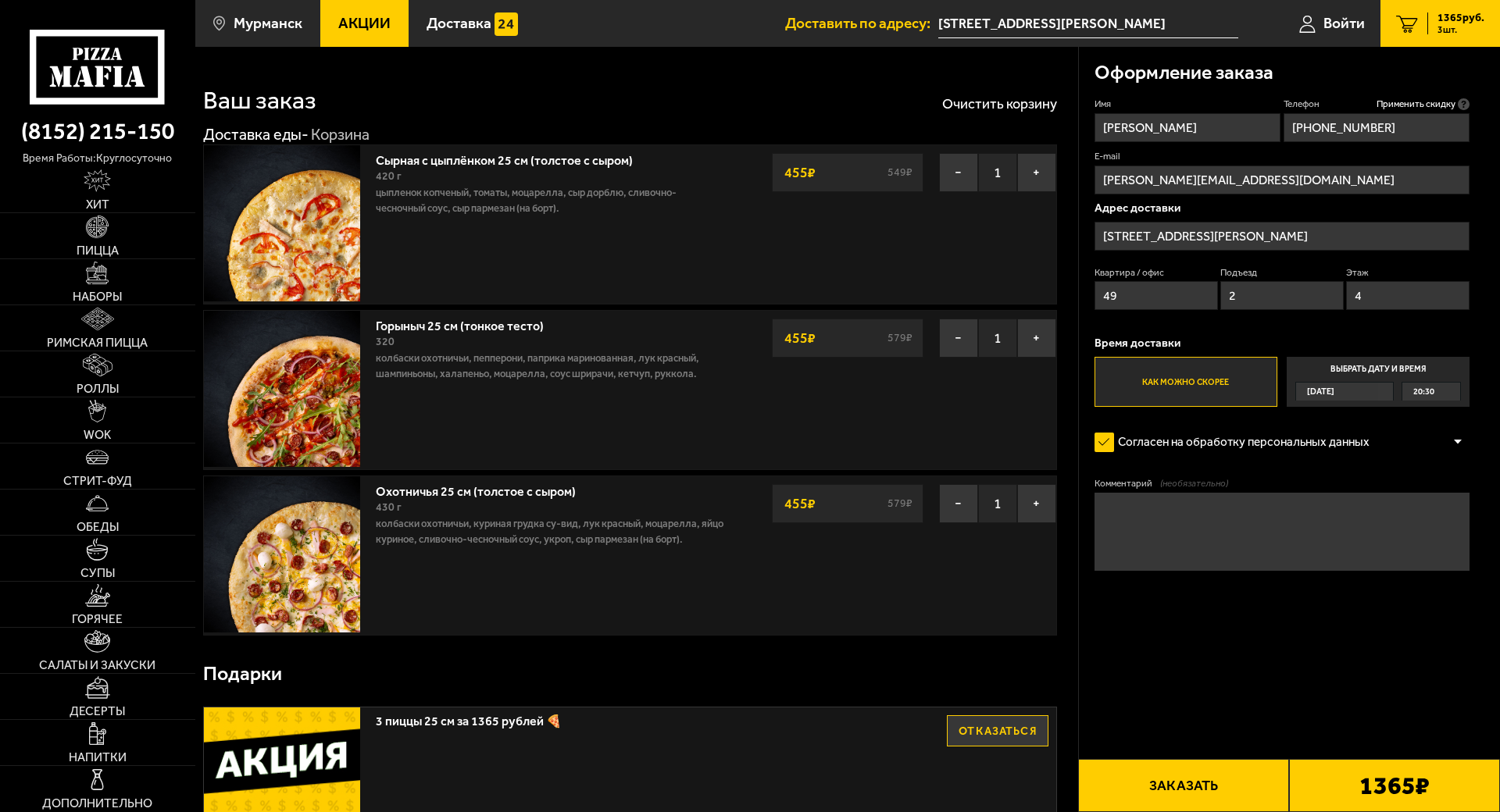
click at [1189, 743] on button "Заказать" at bounding box center [1184, 786] width 211 height 53
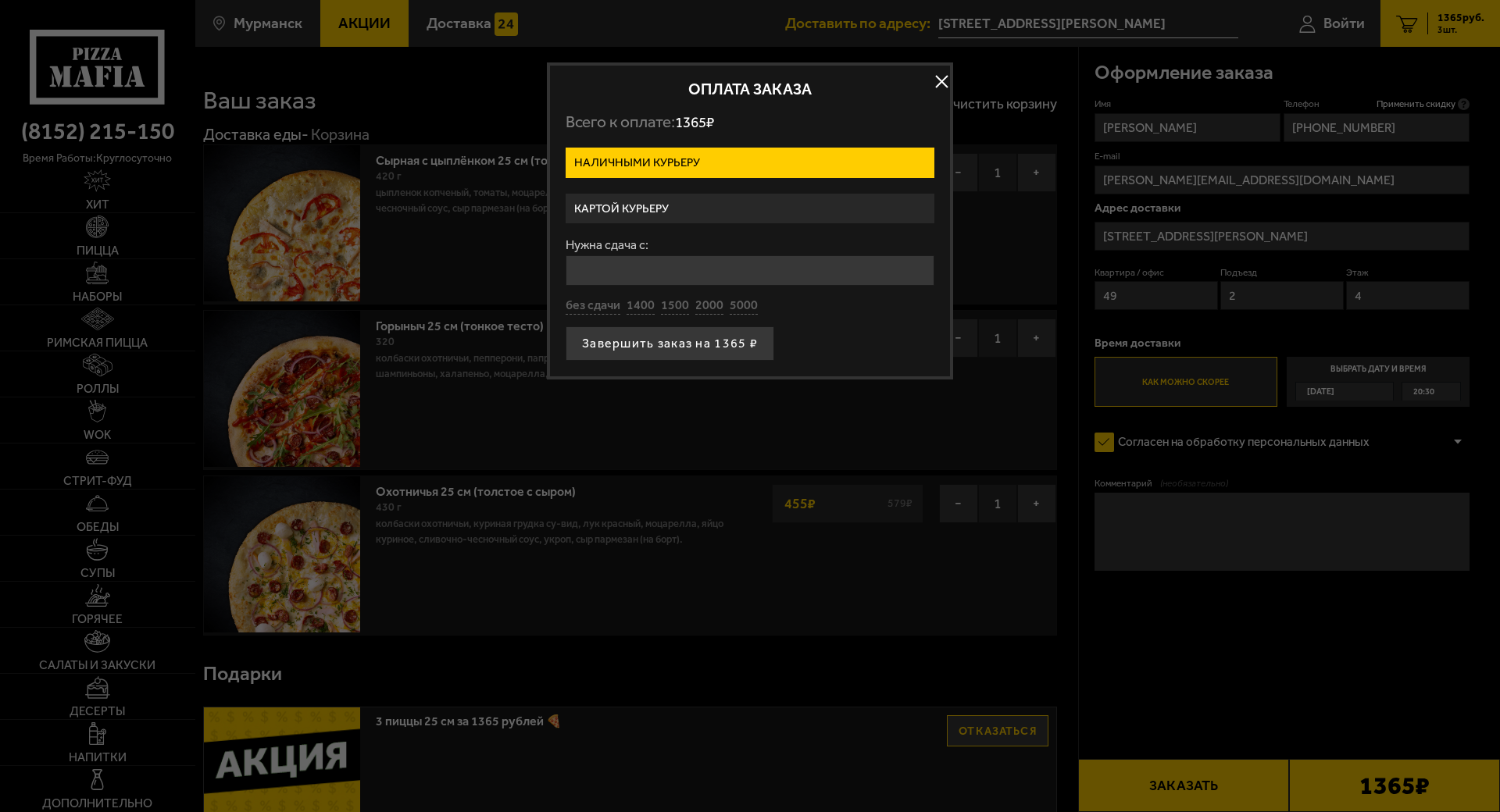
click at [675, 203] on label "Картой курьеру" at bounding box center [750, 209] width 369 height 30
click at [0, 0] on input "Картой курьеру" at bounding box center [0, 0] width 0 height 0
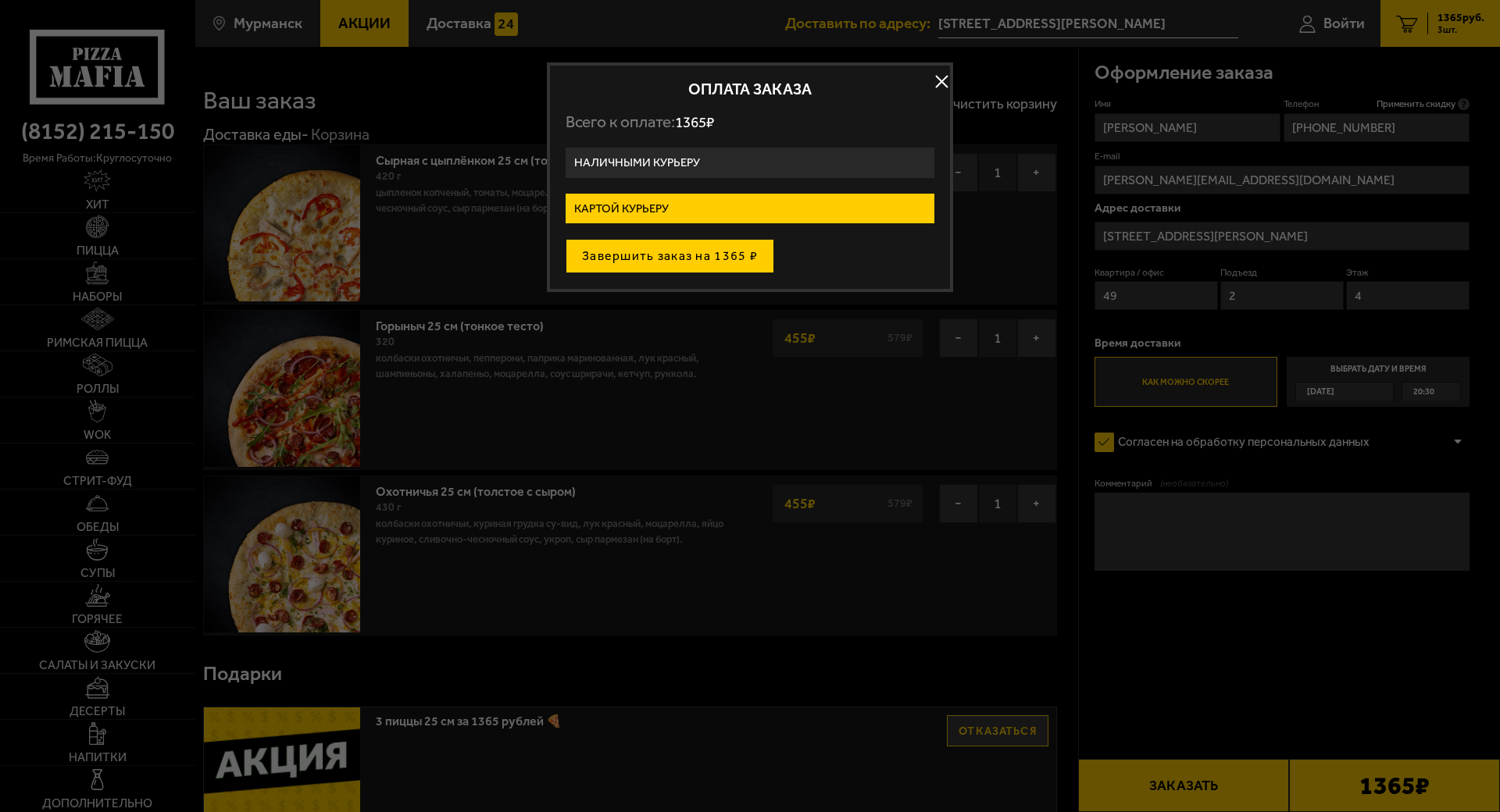
click at [682, 263] on button "Завершить заказ на 1365 ₽" at bounding box center [670, 256] width 209 height 34
